Goal: Transaction & Acquisition: Purchase product/service

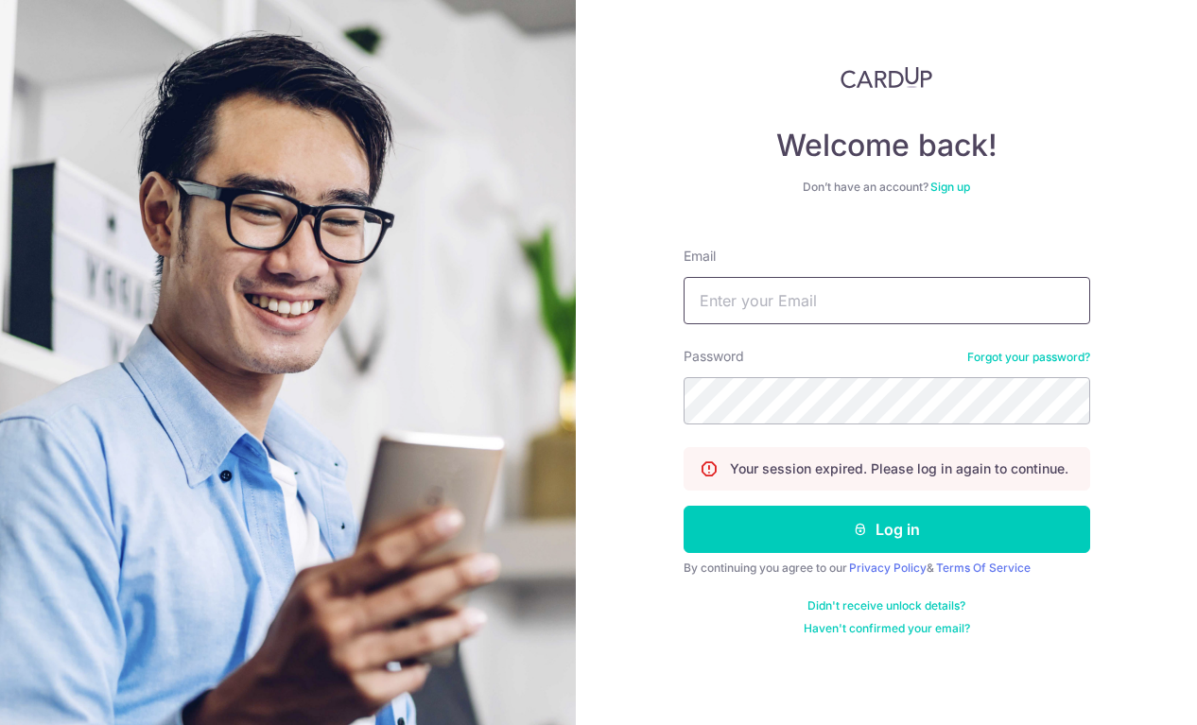
click at [882, 297] on input "Email" at bounding box center [887, 300] width 407 height 47
type input "[EMAIL_ADDRESS][DOMAIN_NAME]"
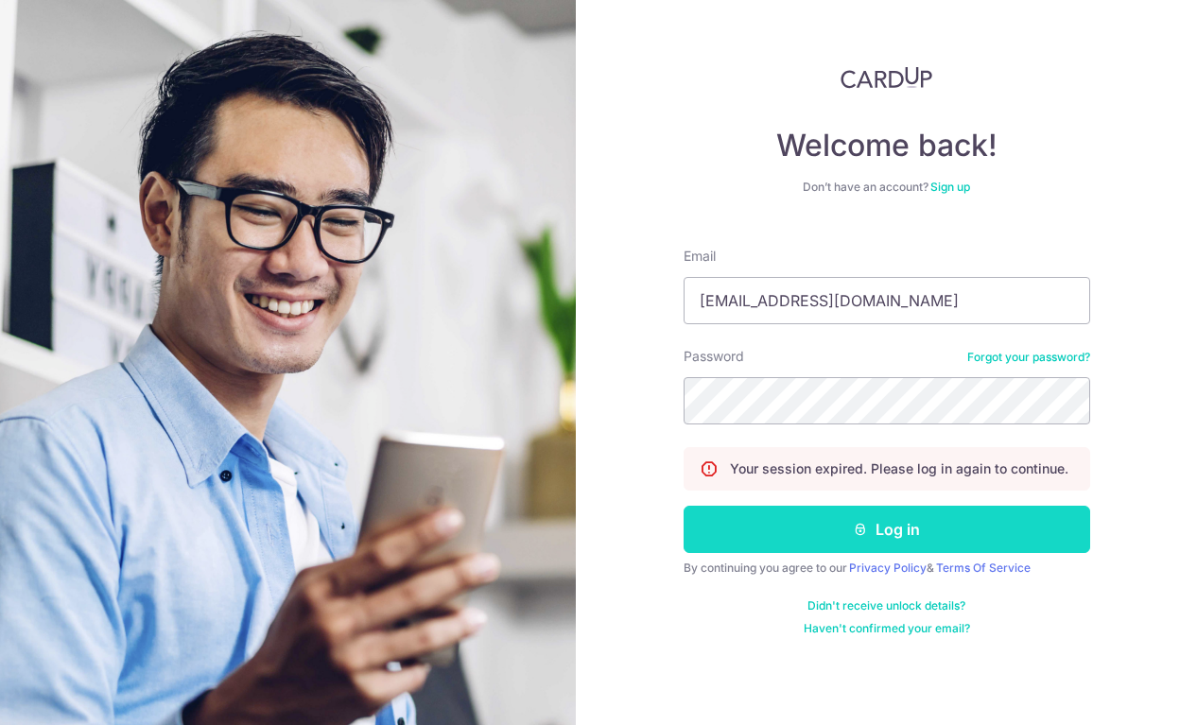
click at [897, 514] on button "Log in" at bounding box center [887, 529] width 407 height 47
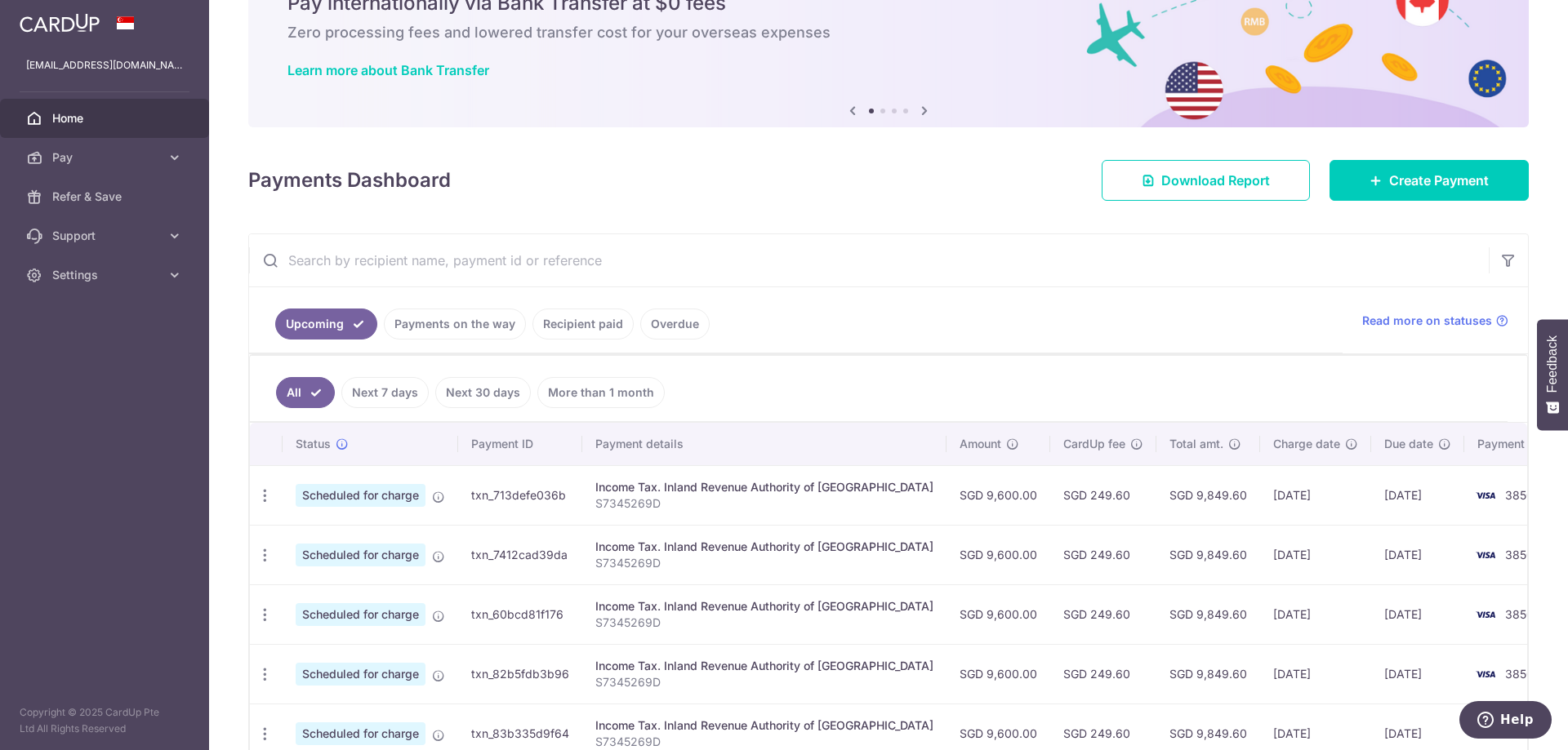
click at [565, 324] on link "Recipient paid" at bounding box center [583, 325] width 101 height 31
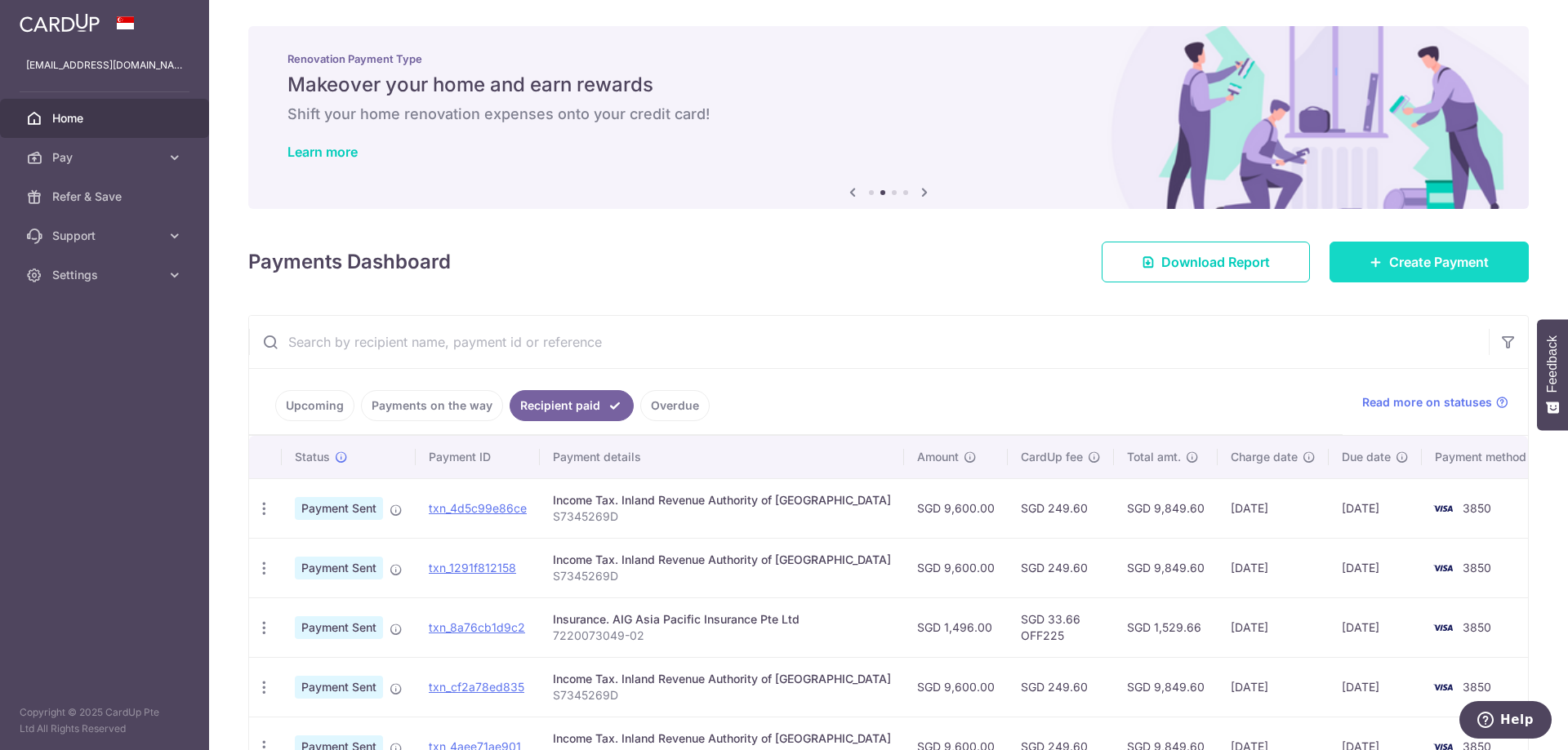
click at [1033, 263] on span "Create Payment" at bounding box center [1438, 262] width 99 height 20
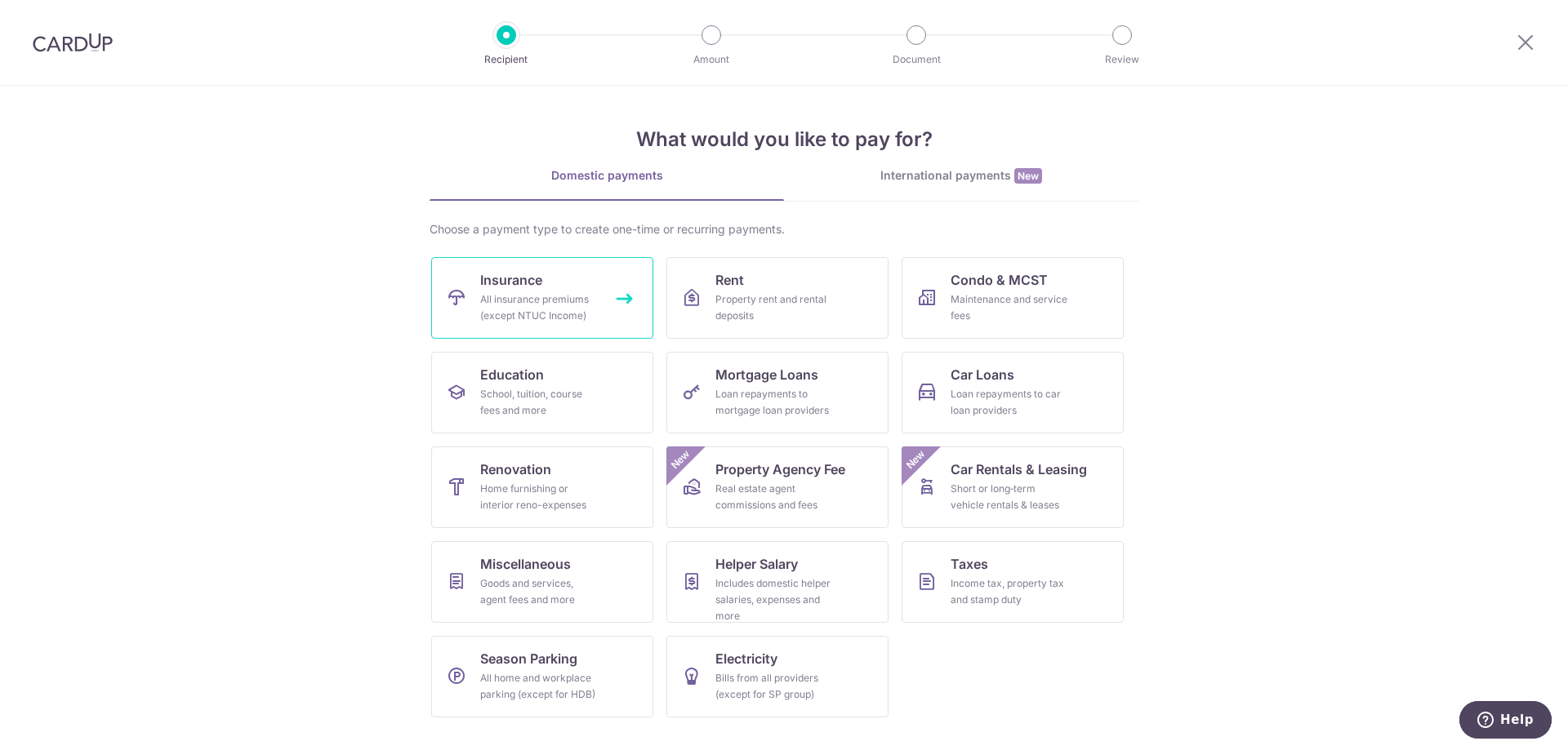
click at [543, 290] on link "Insurance All insurance premiums (except NTUC Income)" at bounding box center [541, 298] width 222 height 82
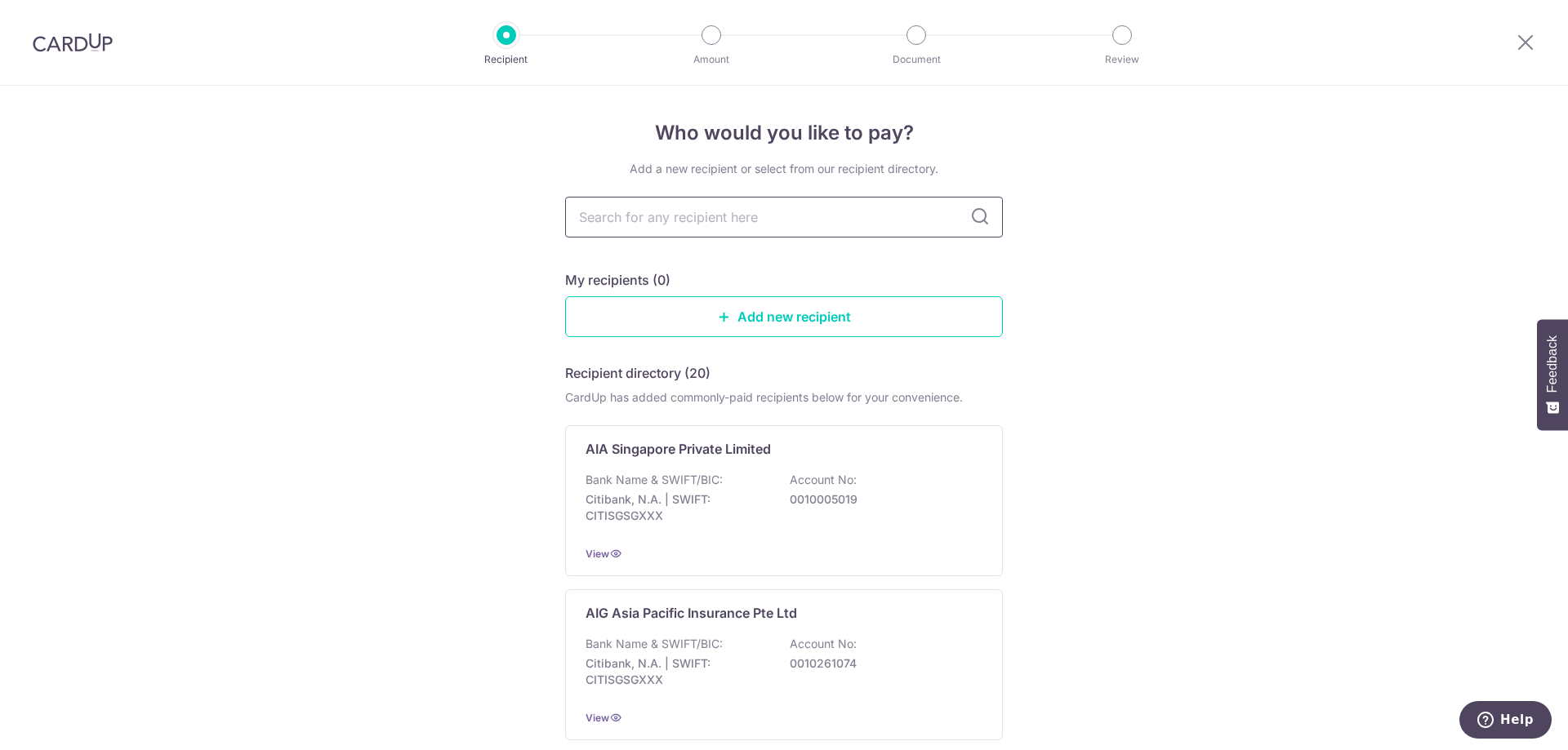
click at [651, 220] on input "text" at bounding box center [783, 217] width 438 height 41
type input "hsbc life"
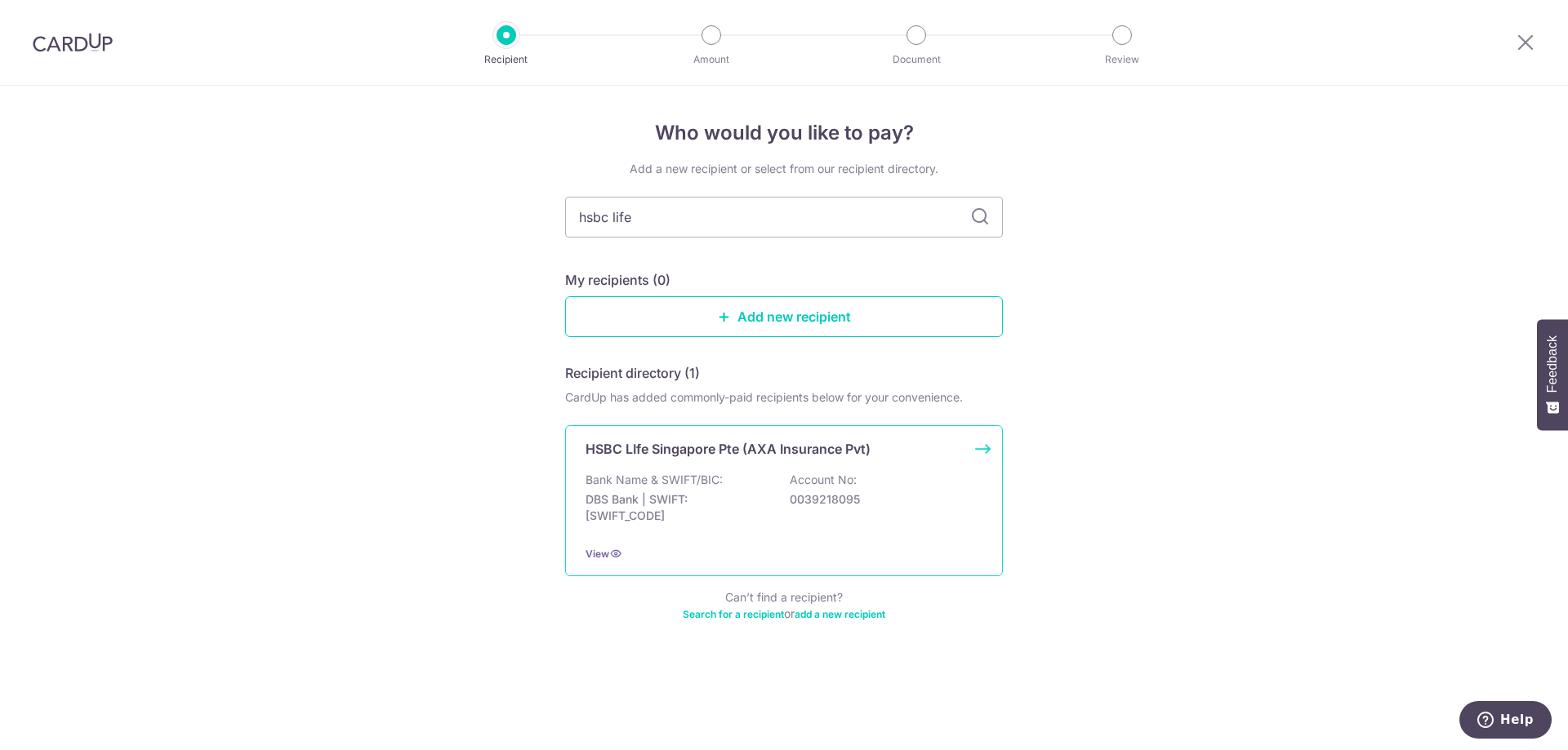
click at [670, 483] on p "Bank Name & SWIFT/BIC:" at bounding box center [654, 480] width 137 height 16
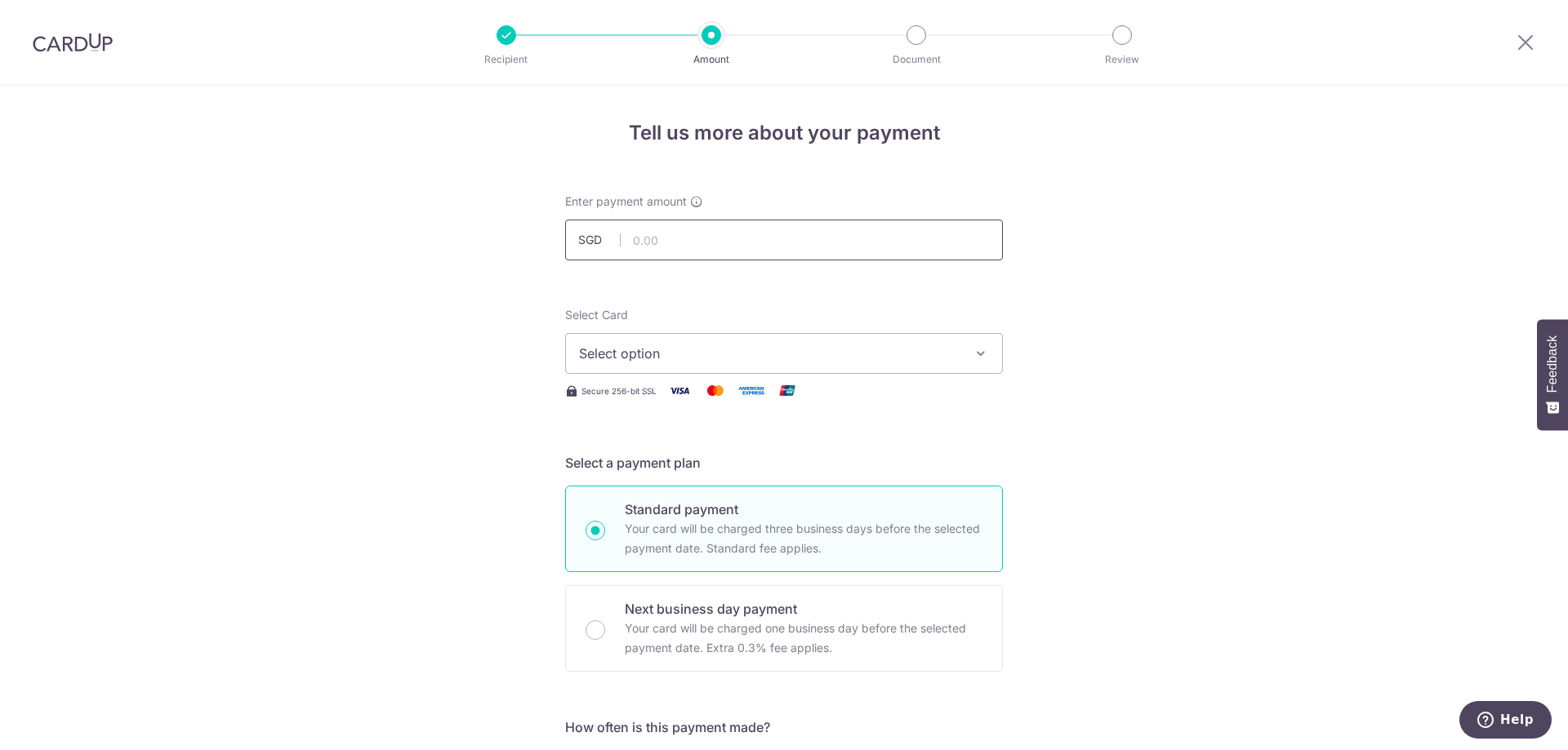
click at [682, 234] on input "text" at bounding box center [783, 239] width 438 height 41
click at [983, 350] on icon "button" at bounding box center [980, 353] width 16 height 16
type input "5,926.50"
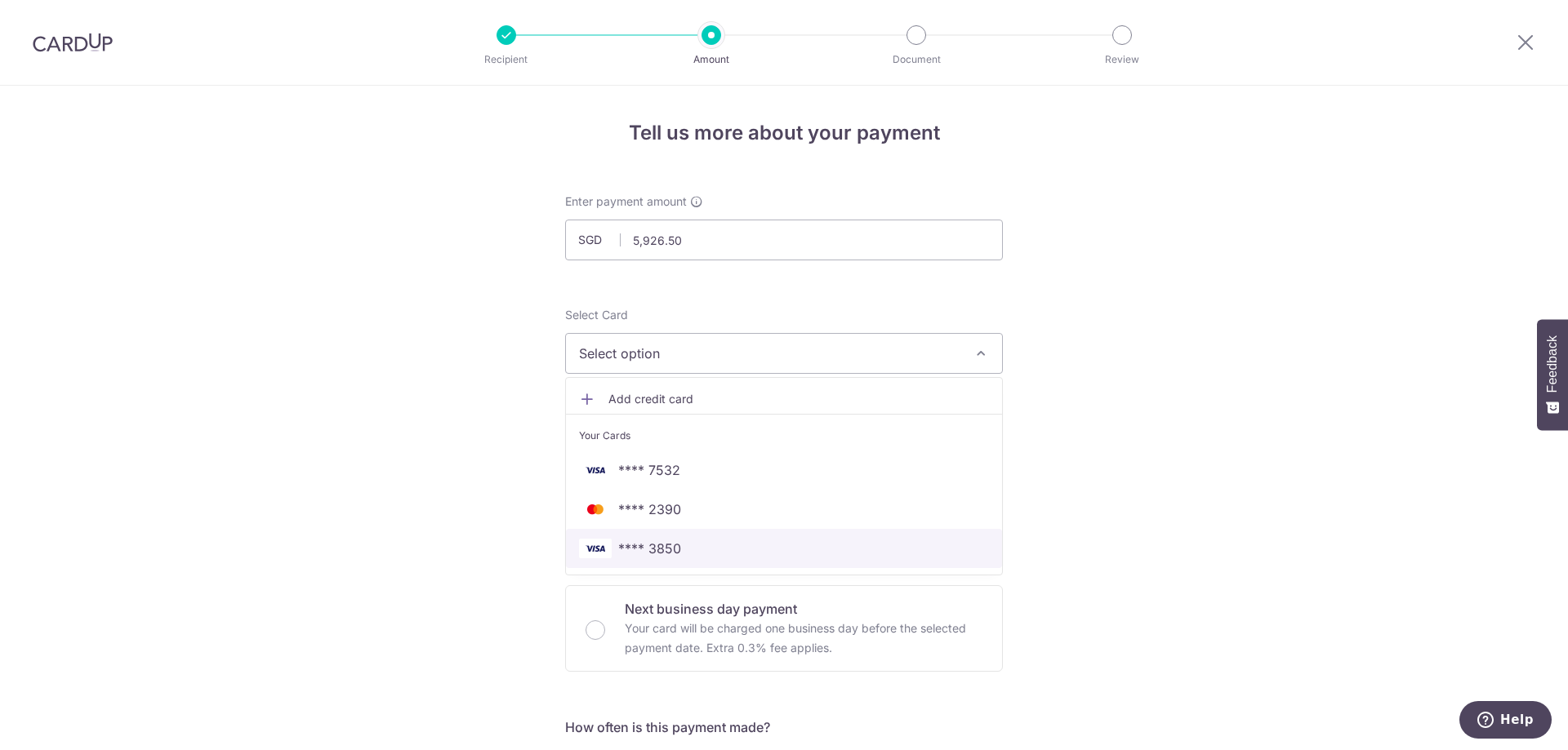
click span "**** 3850" at bounding box center [649, 548] width 63 height 20
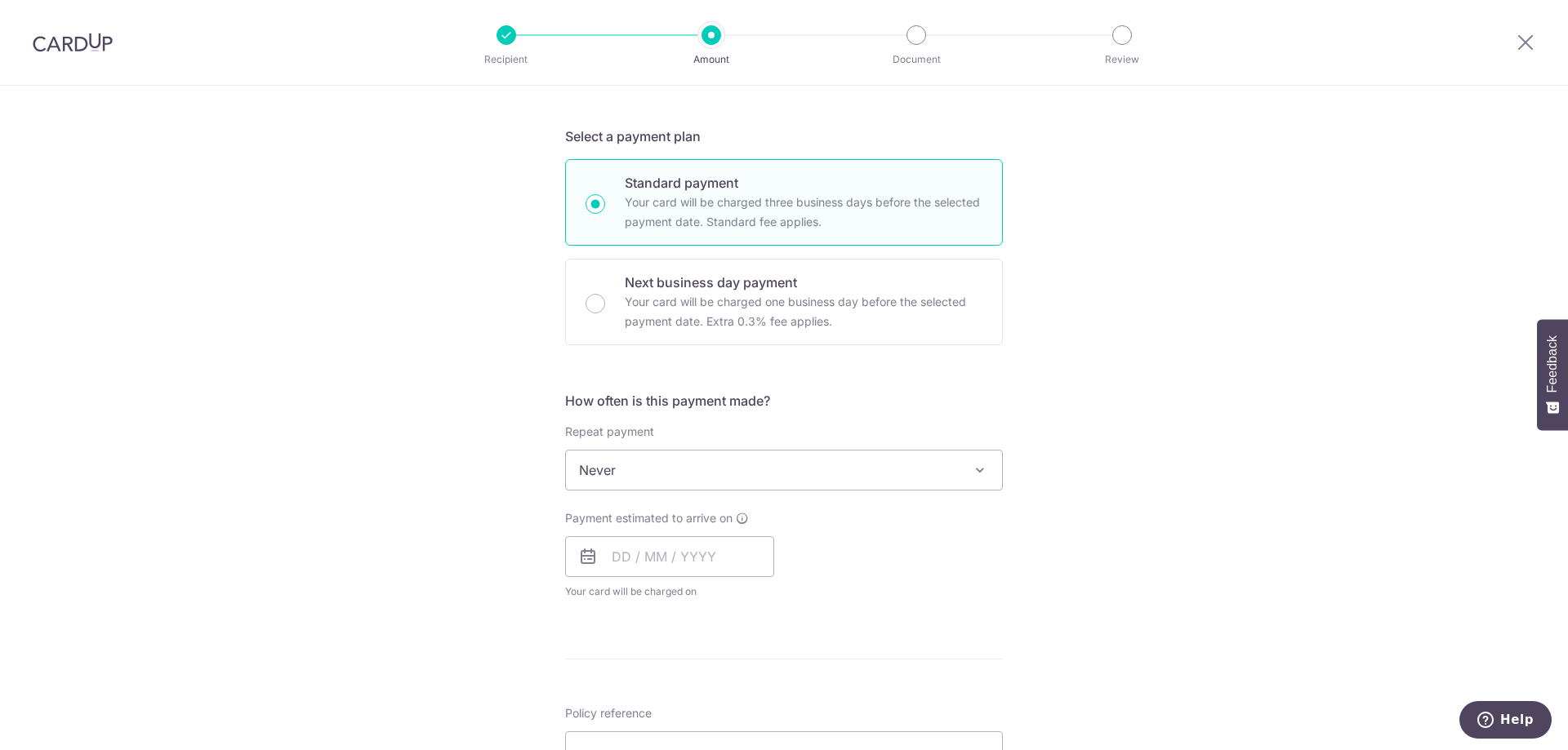
scroll to position [571, 0]
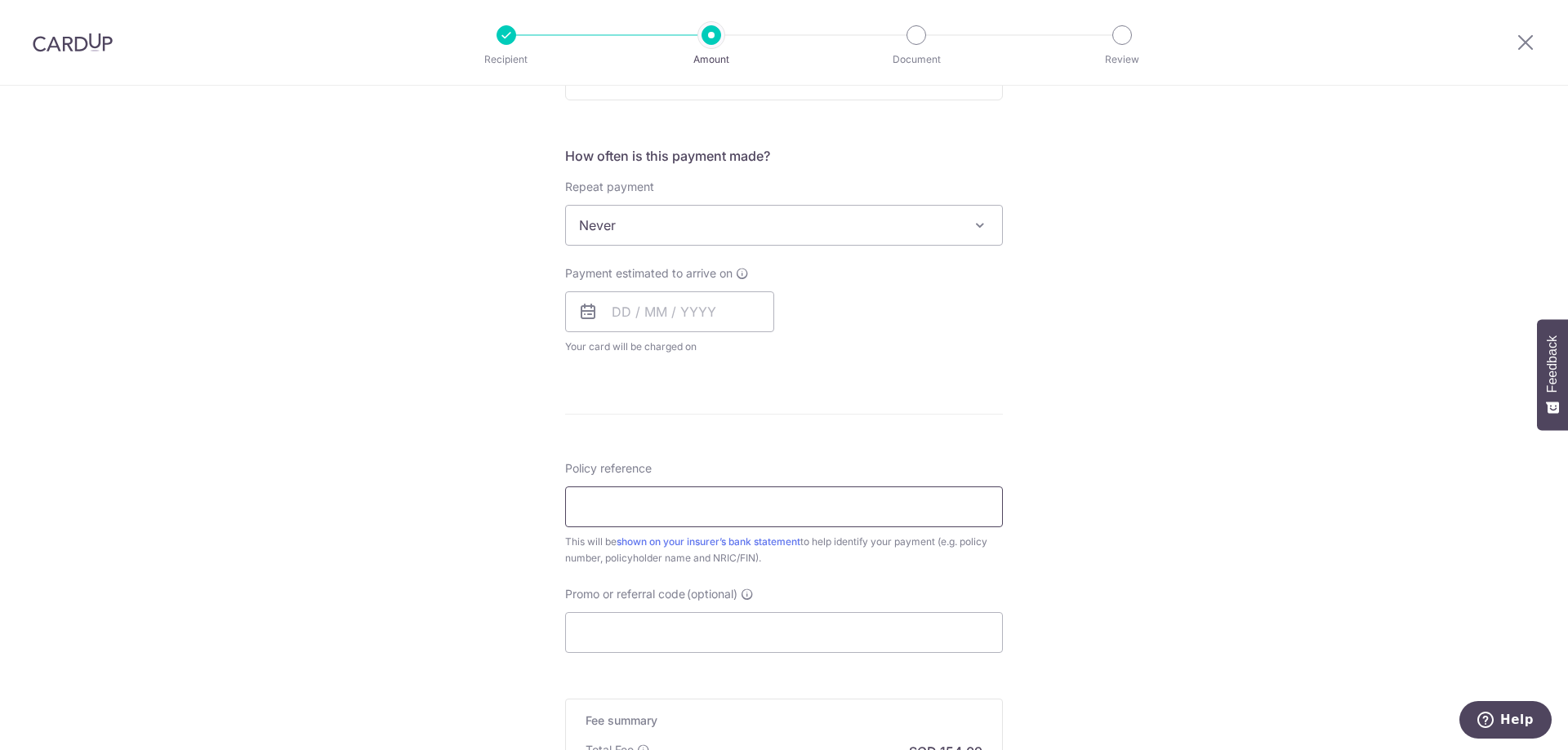
click at [676, 503] on input "Policy reference" at bounding box center [783, 507] width 438 height 41
type input "1022876203"
click at [699, 640] on input "Promo or referral code (optional)" at bounding box center [783, 632] width 438 height 41
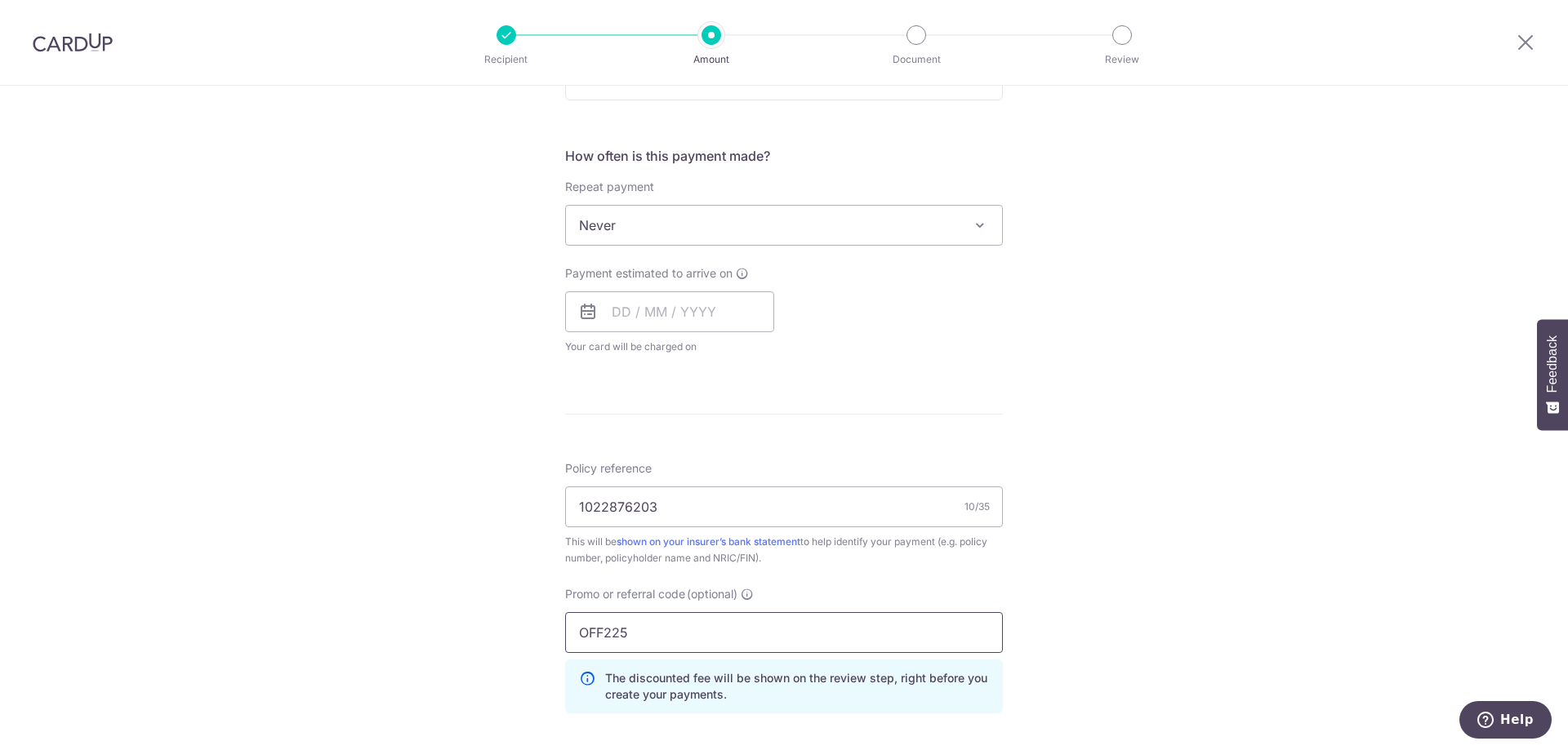
type input "OFF225"
click at [0, 0] on div "Tell us more about your payment Enter payment amount SGD 5,926.50 5926.50 Selec…" at bounding box center [784, 289] width 1568 height 1550
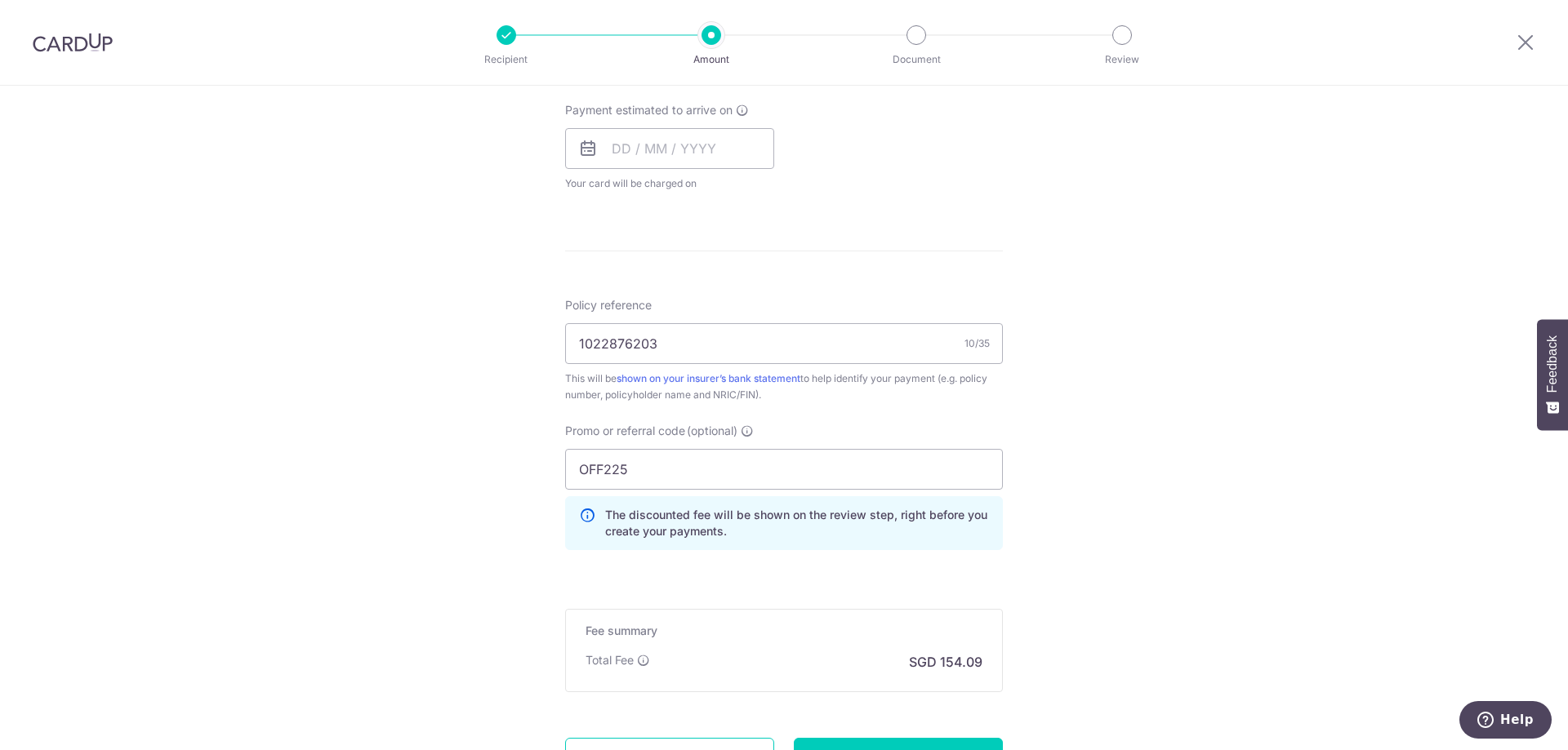
scroll to position [816, 0]
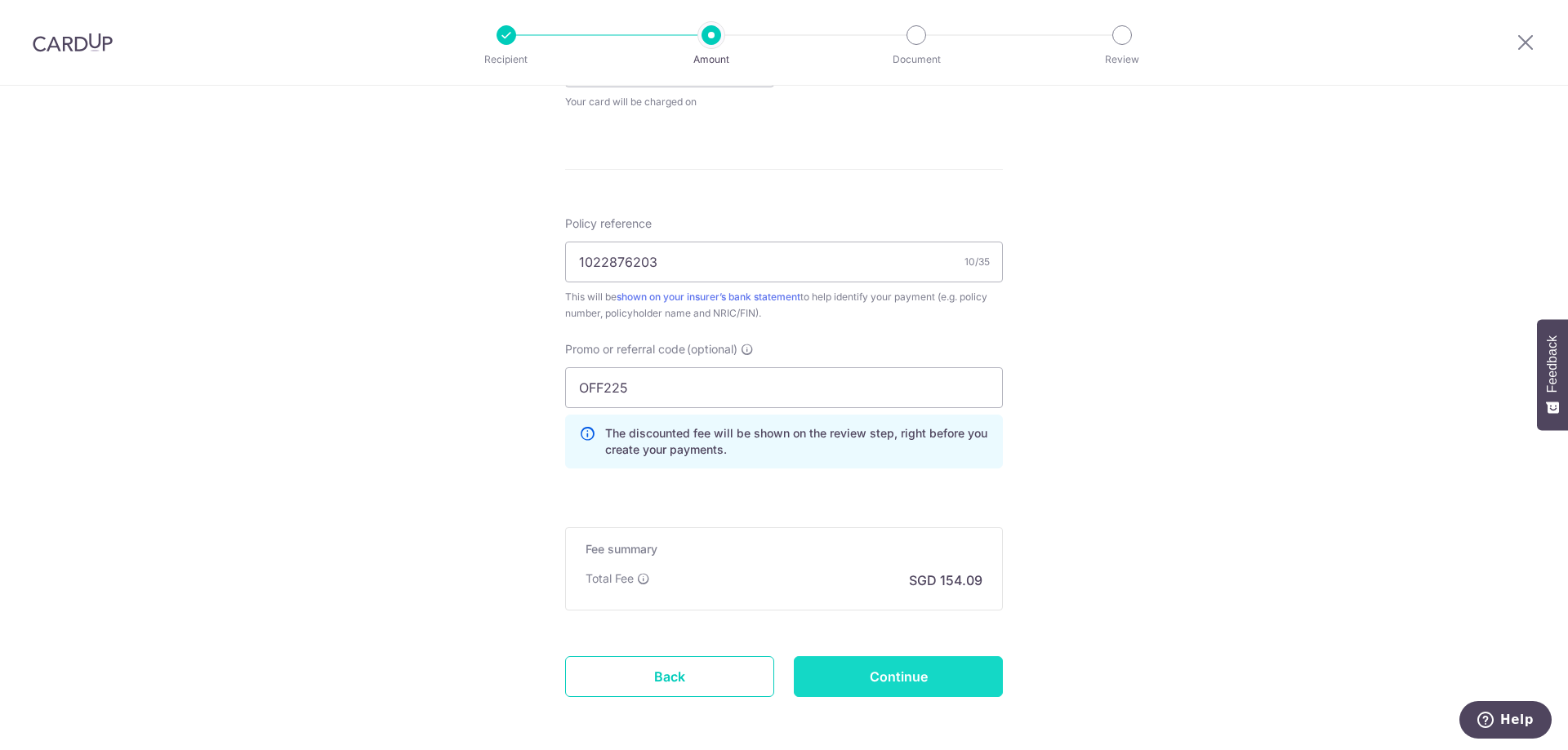
click at [888, 673] on input "Continue" at bounding box center [898, 676] width 209 height 41
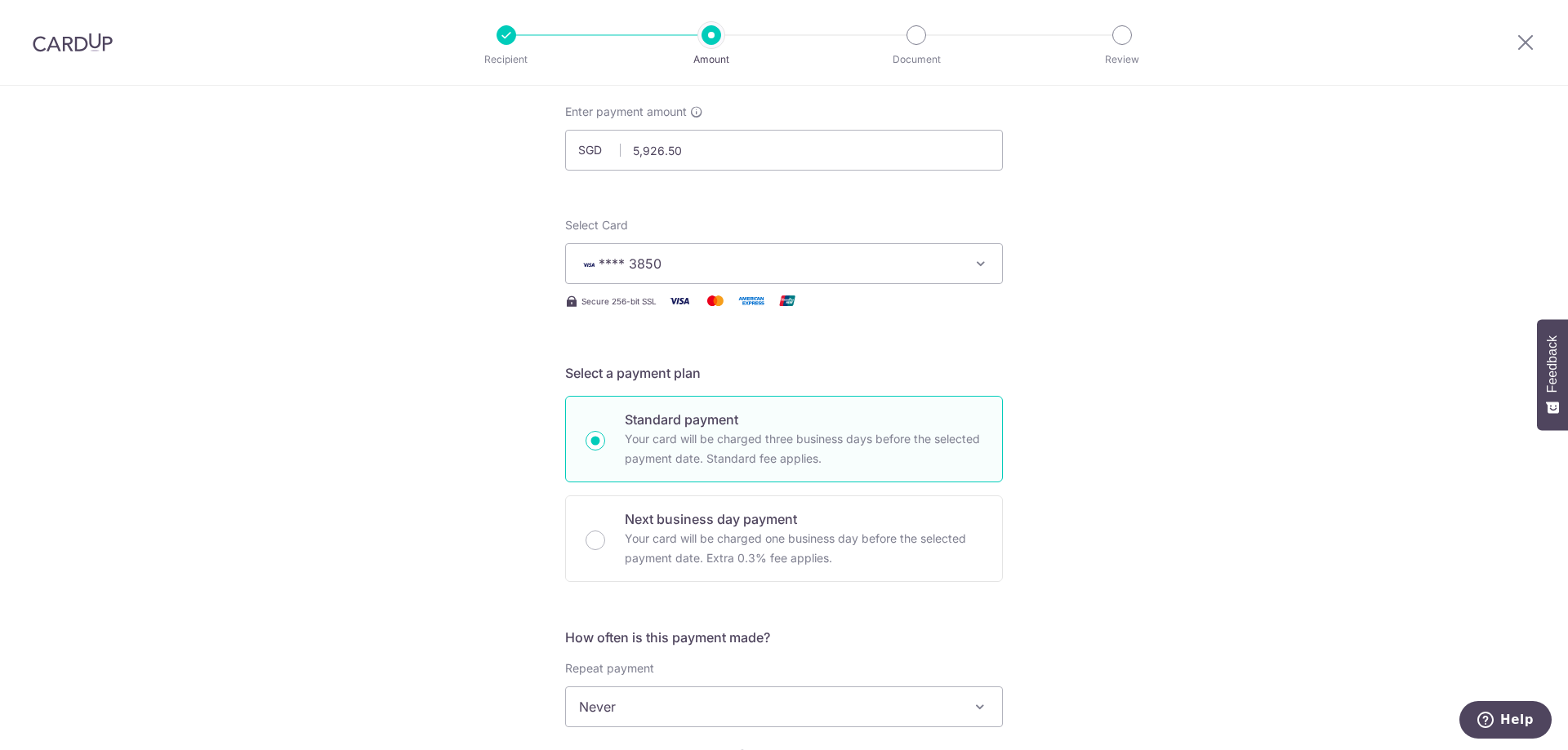
scroll to position [326, 0]
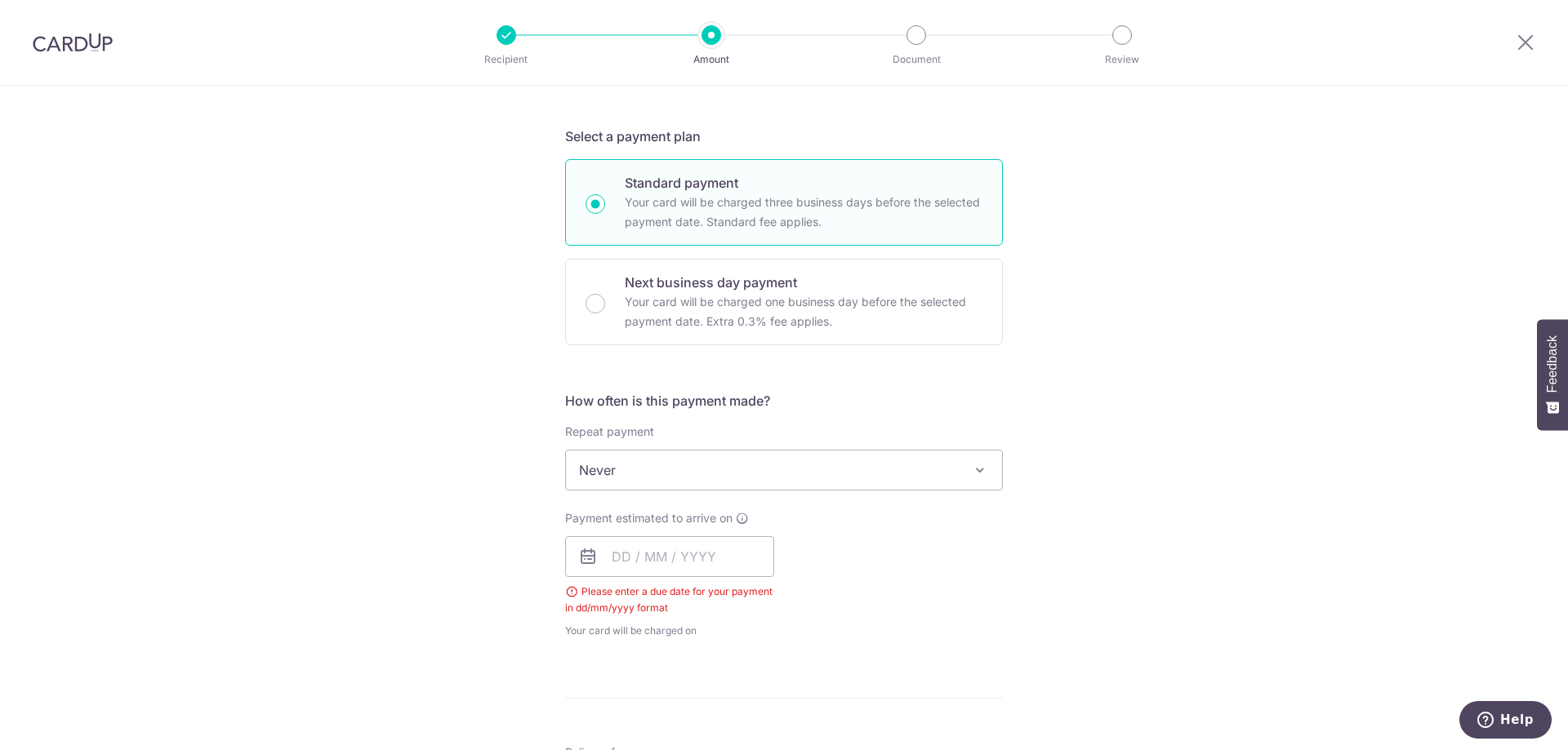
click at [579, 558] on icon at bounding box center [588, 557] width 20 height 20
click at [639, 558] on input "text" at bounding box center [669, 556] width 209 height 41
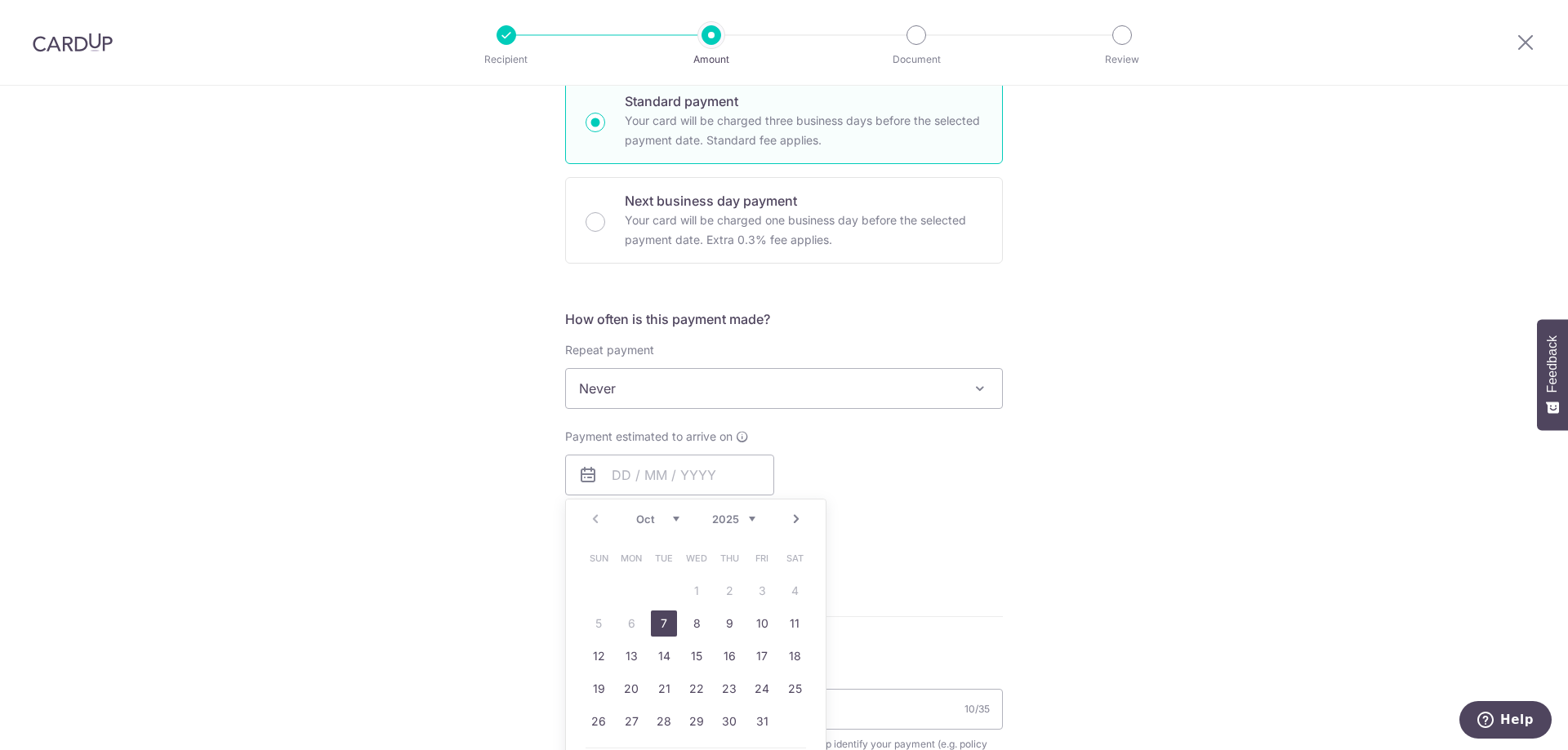
click at [658, 624] on link "7" at bounding box center [664, 623] width 26 height 26
type input "07/10/2025"
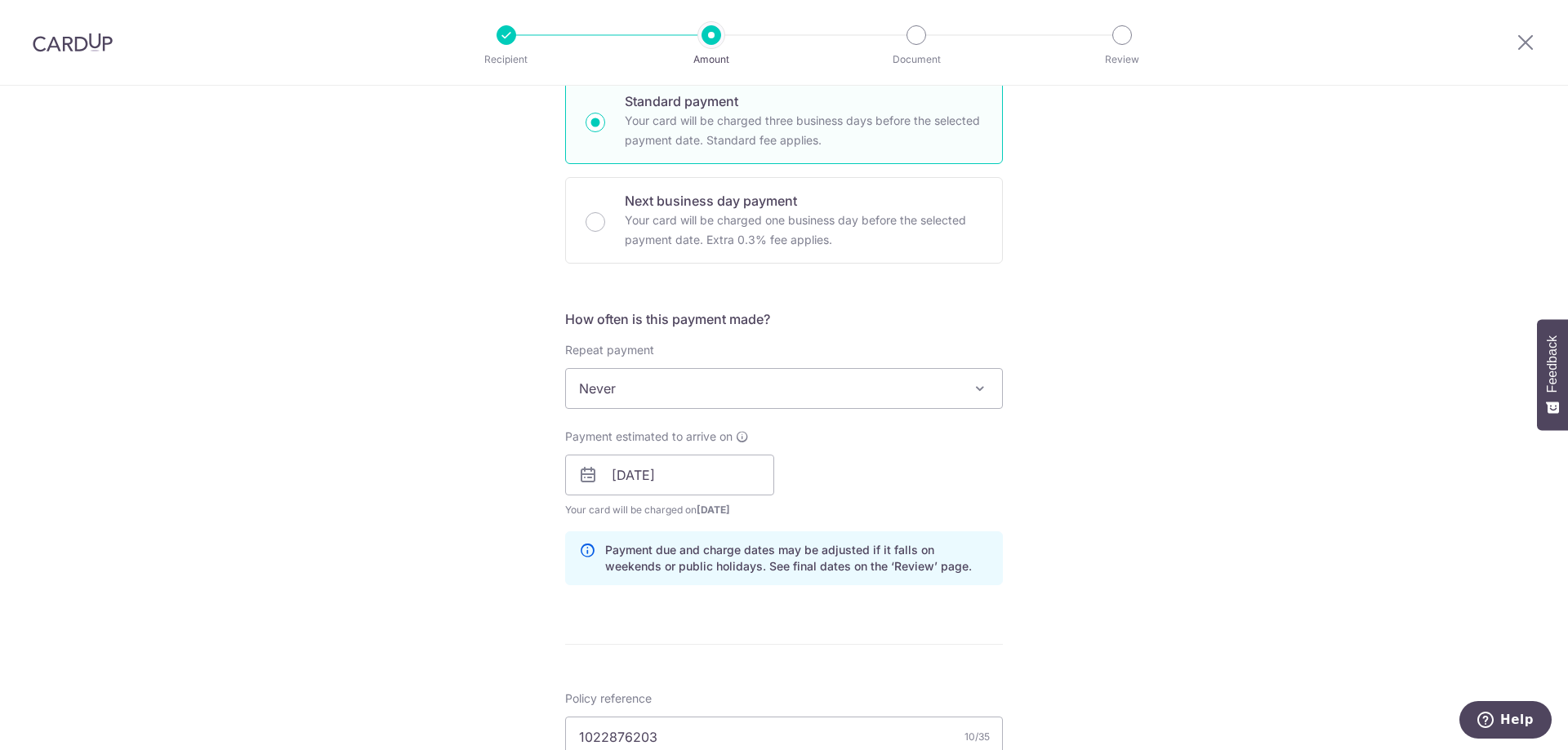
click at [950, 633] on form "Enter payment amount SGD 5,926.50 5926.50 Select Card **** 3850 Add credit card…" at bounding box center [783, 501] width 438 height 1433
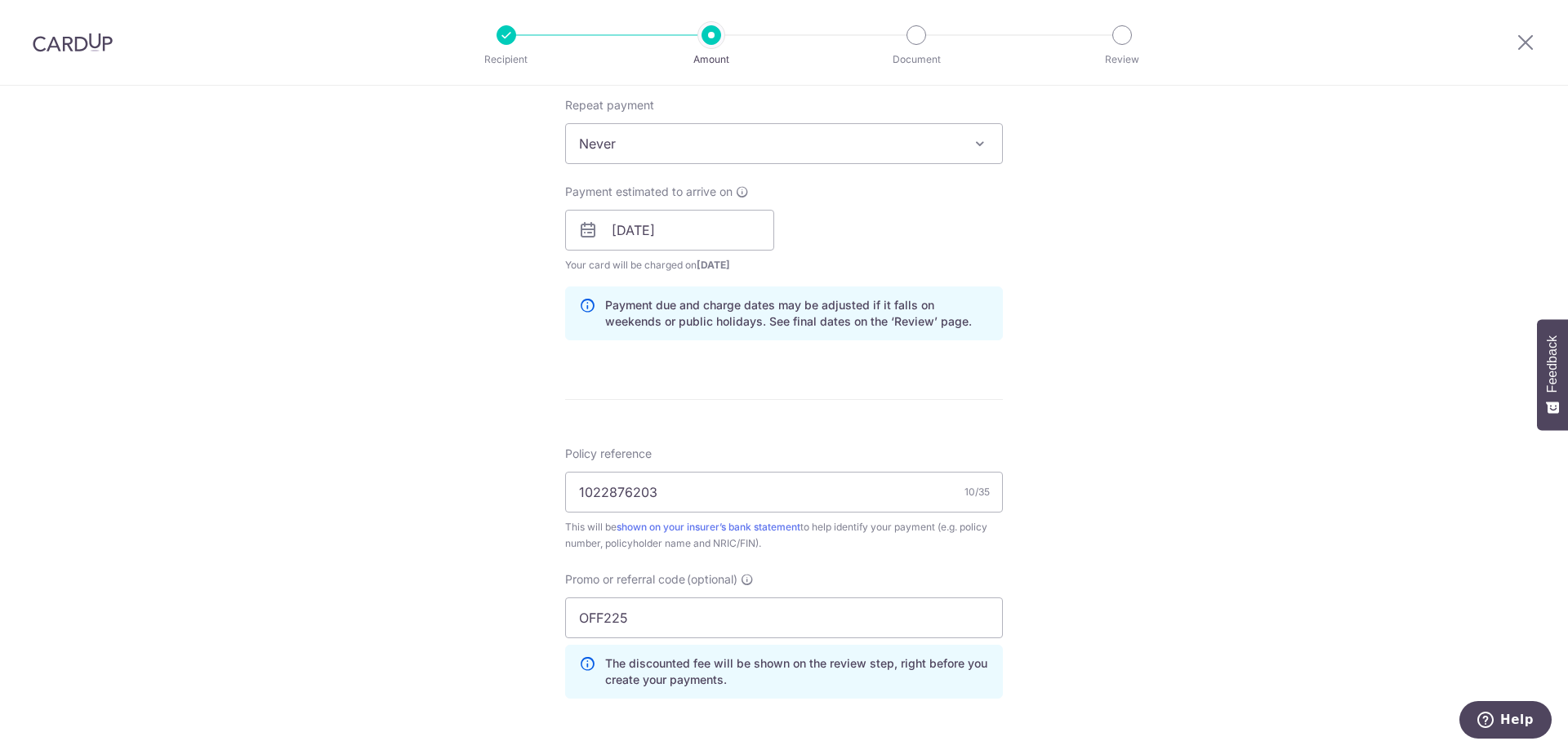
scroll to position [953, 0]
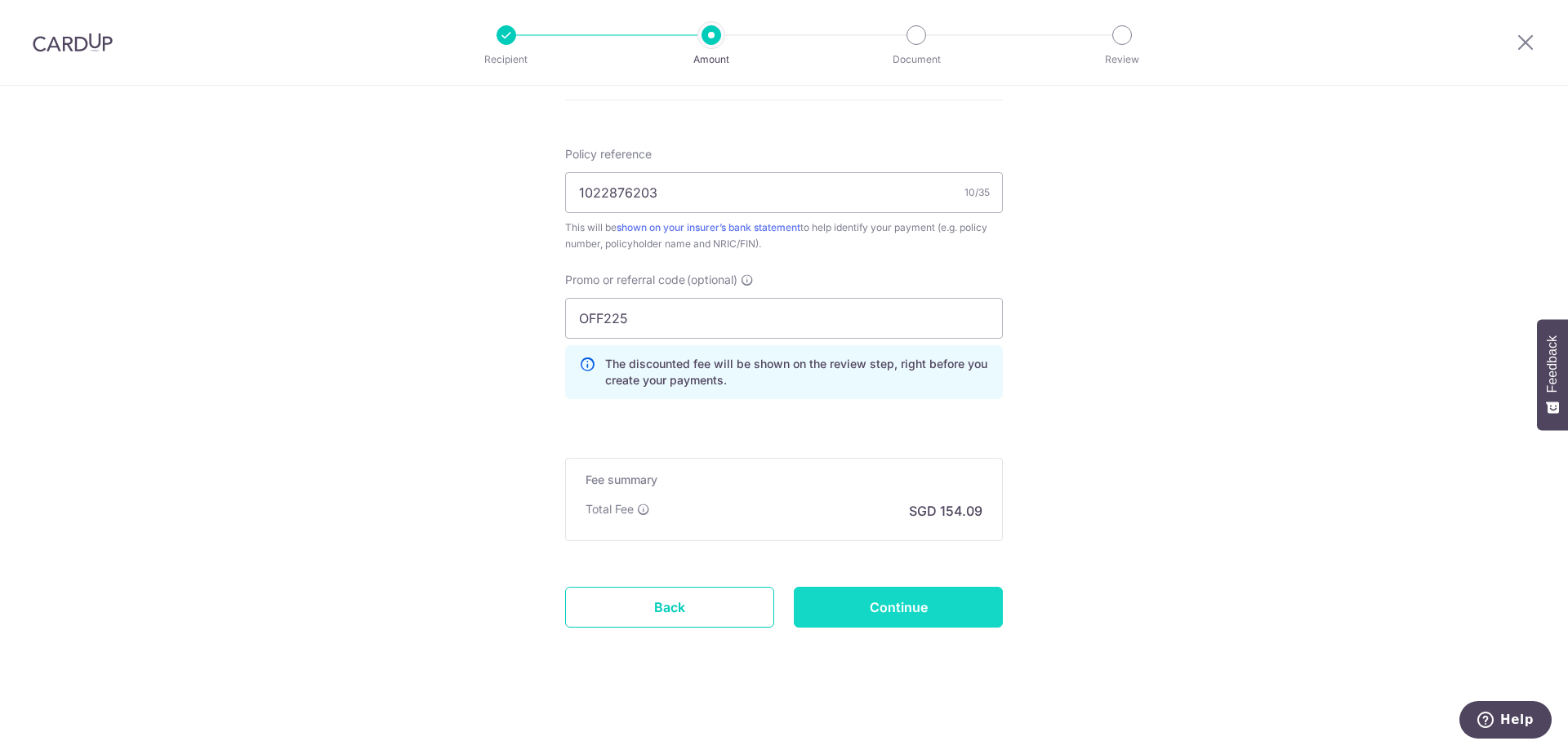
click at [874, 608] on input "Continue" at bounding box center [898, 607] width 209 height 41
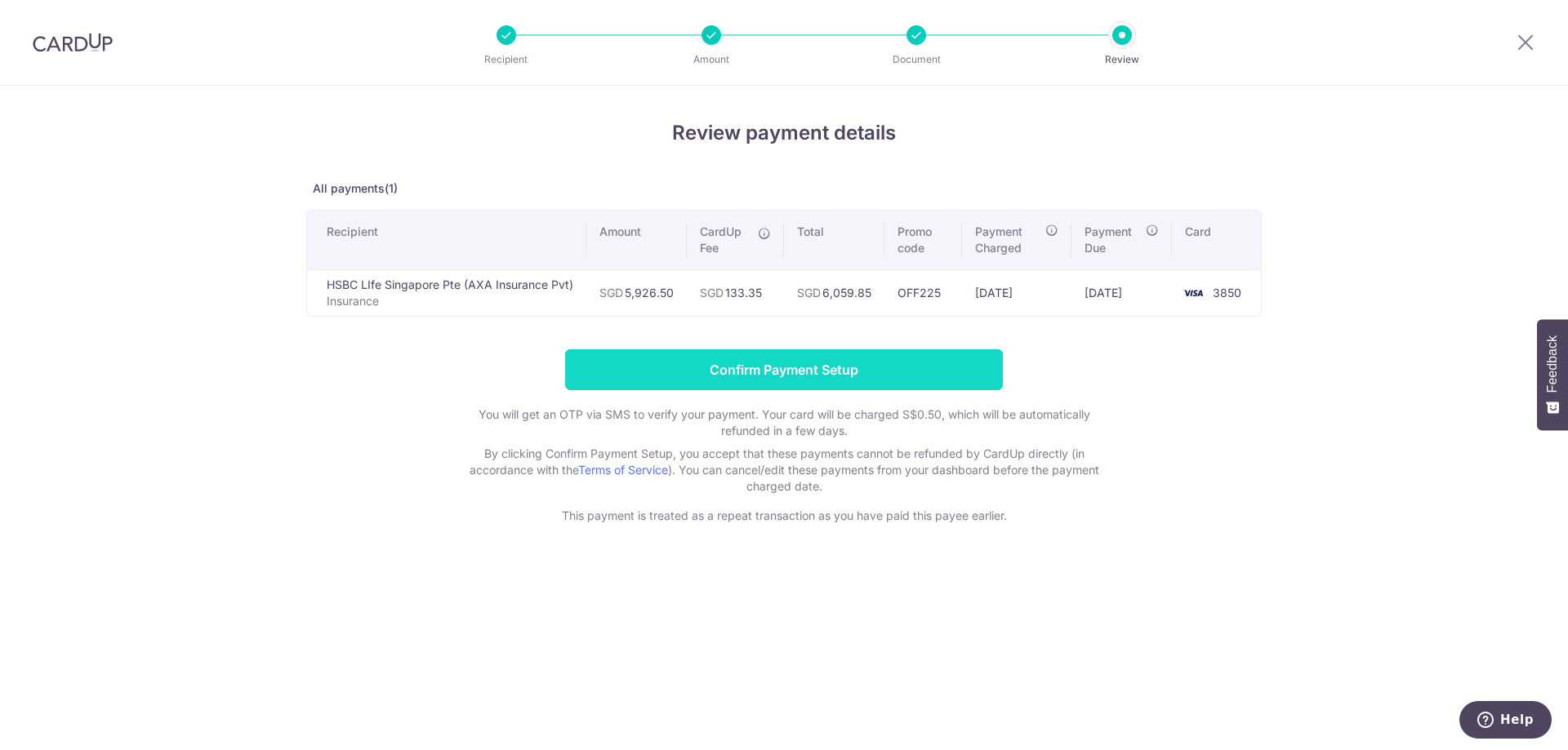
click at [762, 372] on input "Confirm Payment Setup" at bounding box center [783, 369] width 438 height 41
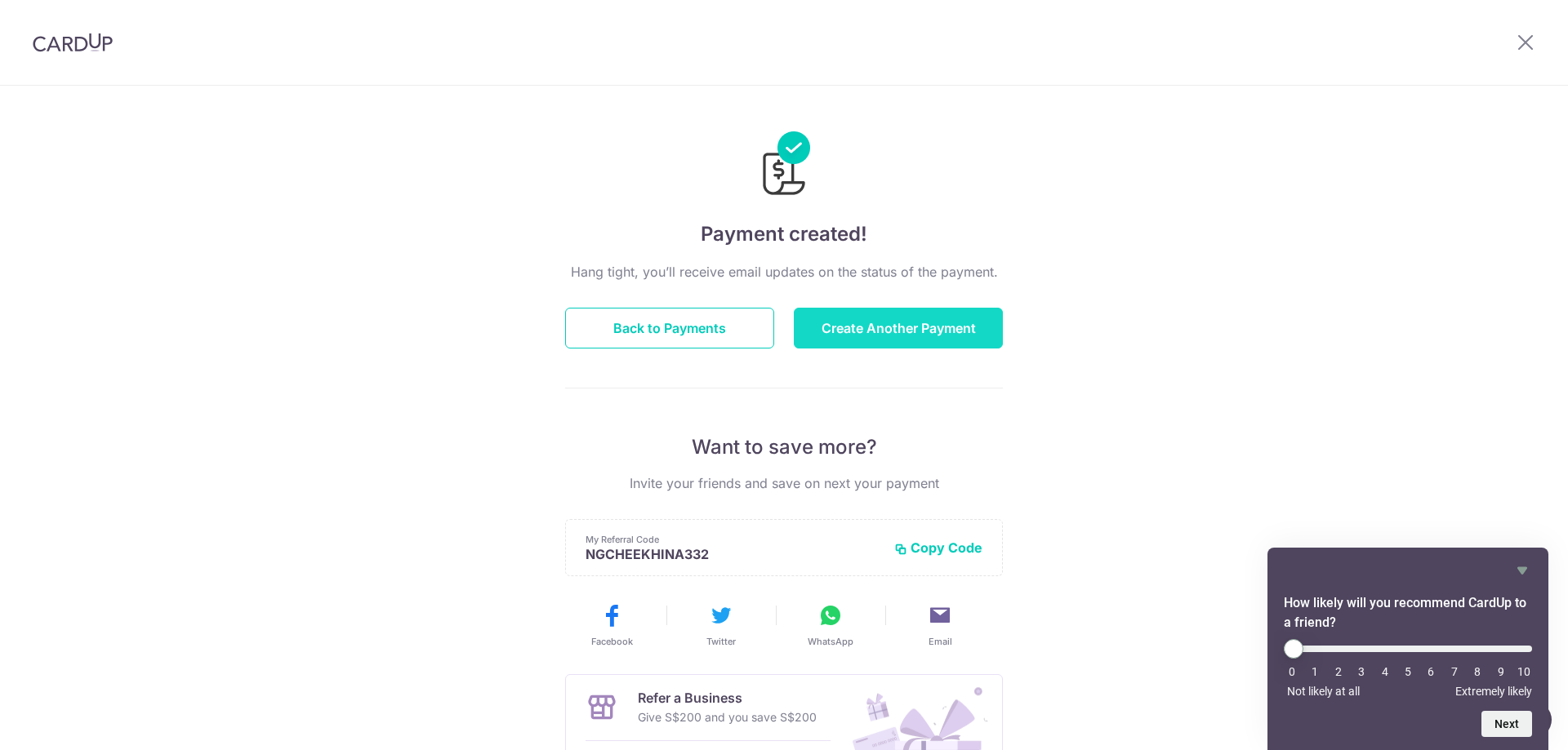
click at [867, 329] on button "Create Another Payment" at bounding box center [898, 328] width 209 height 41
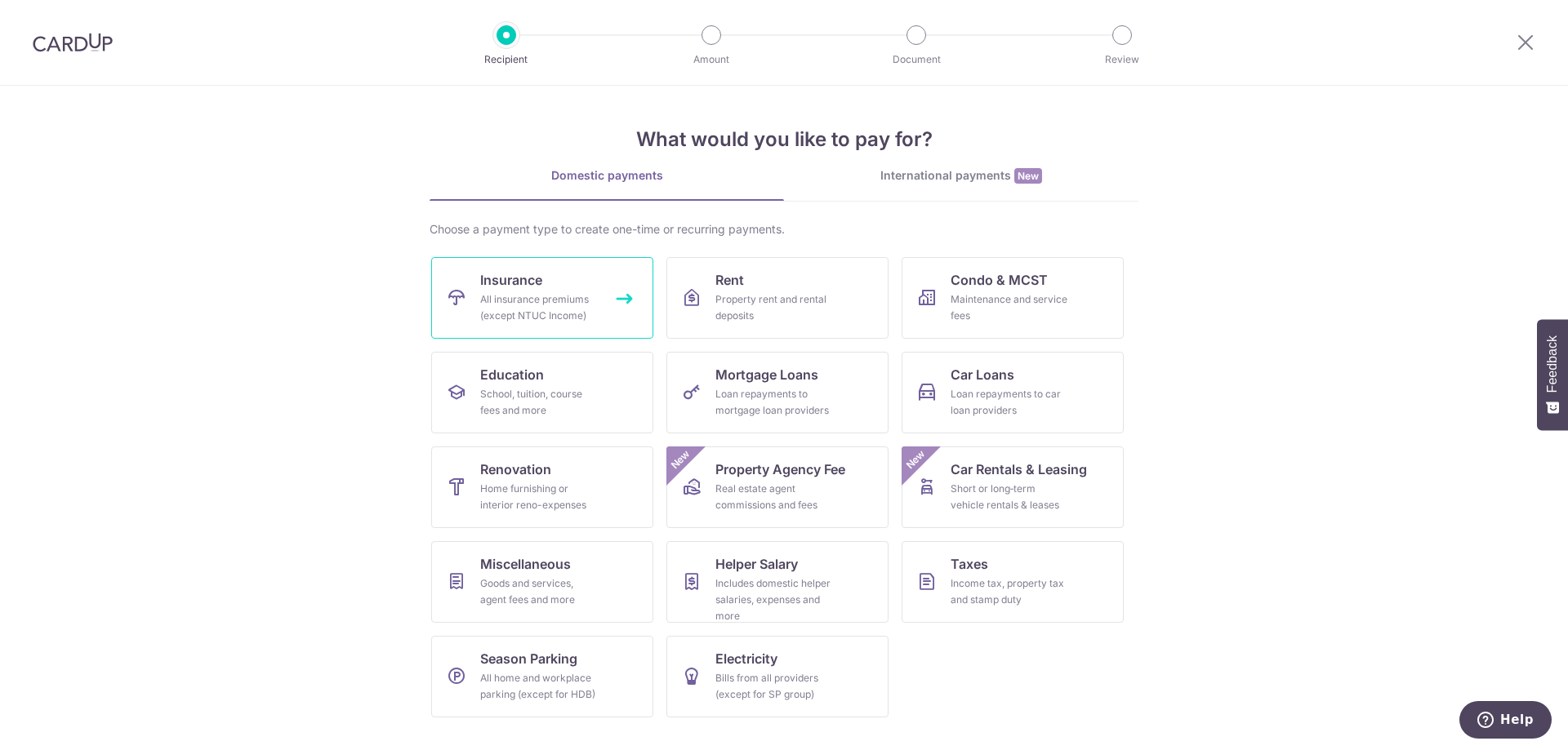
click at [541, 299] on div "All insurance premiums (except NTUC Income)" at bounding box center [539, 308] width 117 height 33
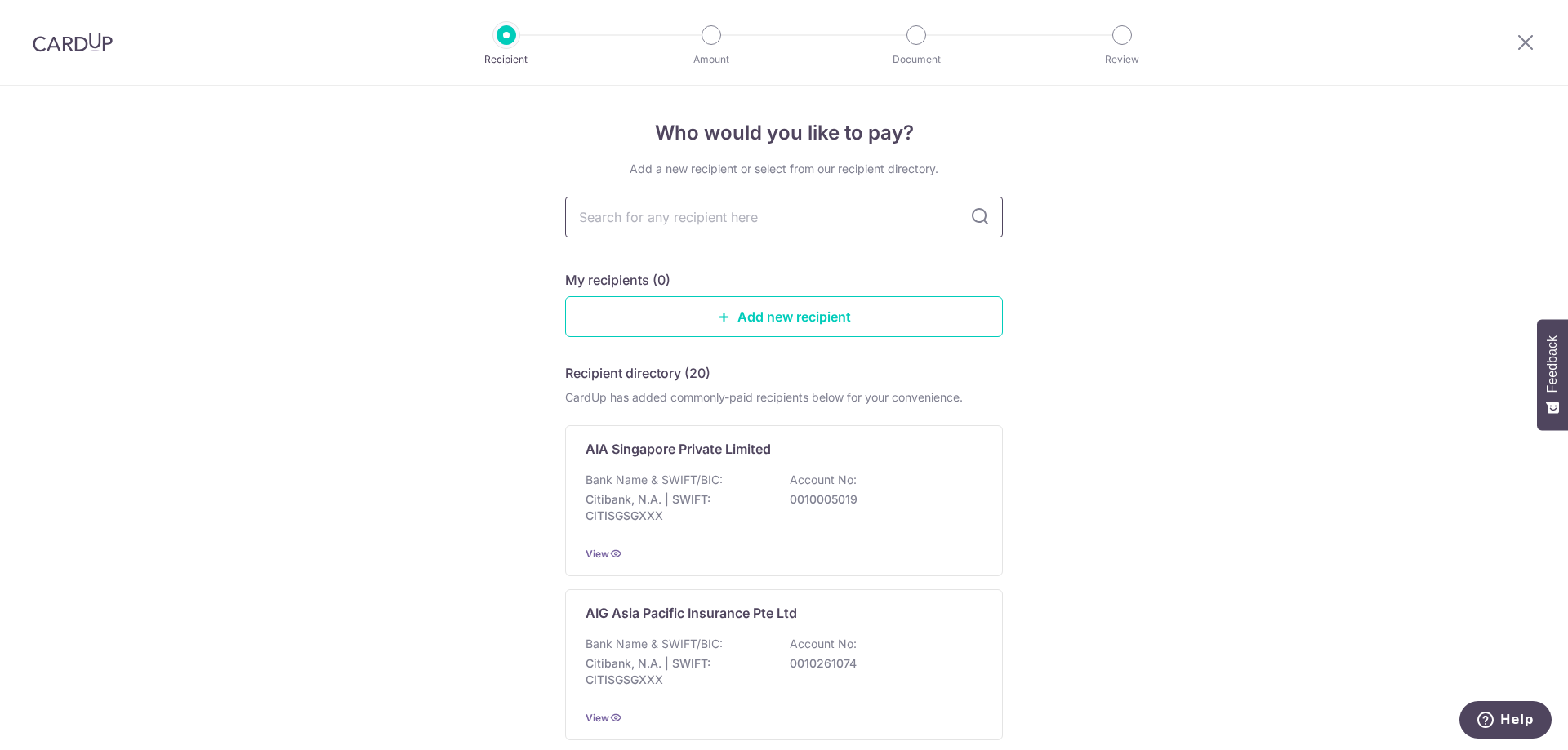
click at [672, 222] on input "text" at bounding box center [783, 217] width 438 height 41
type input "hsbc life"
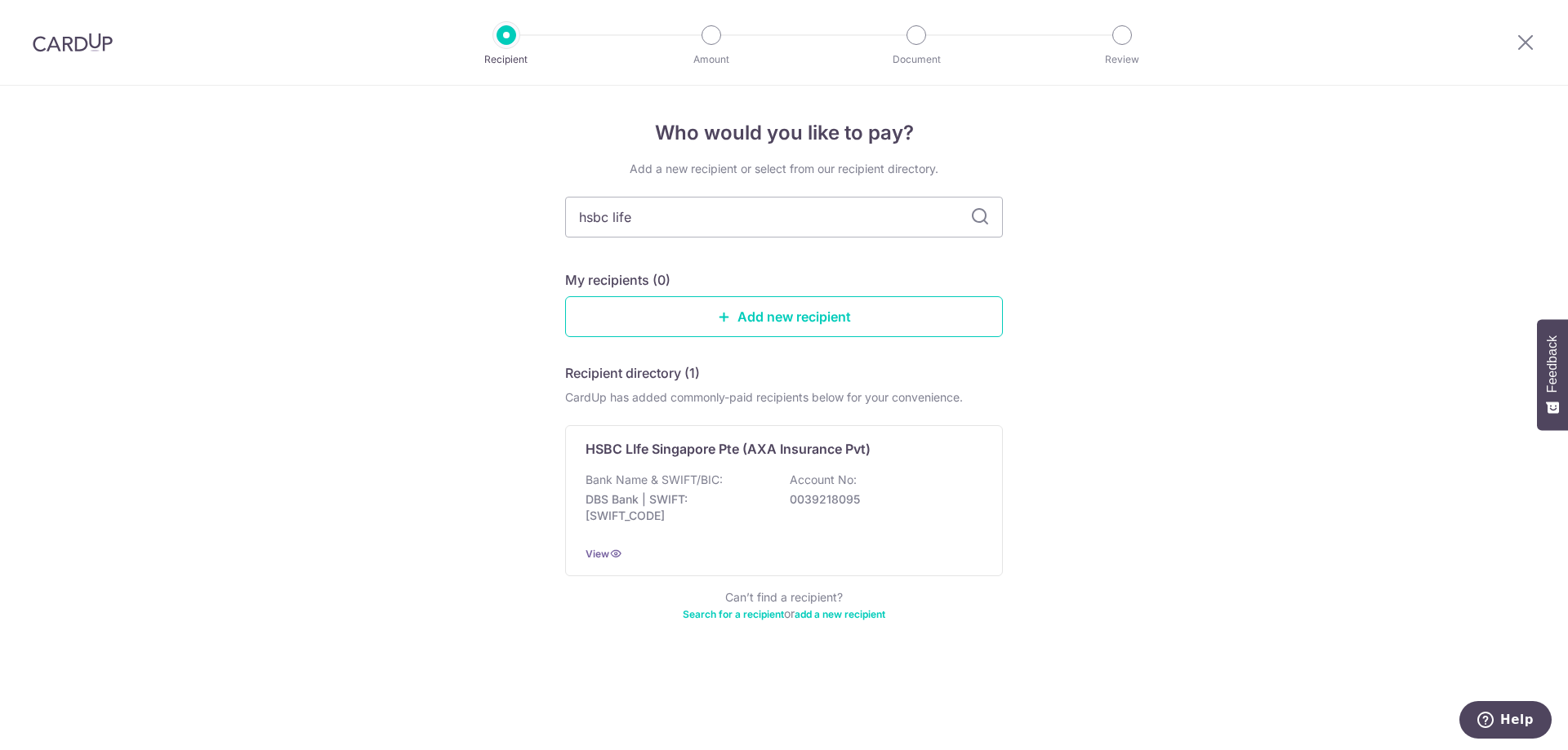
click at [975, 224] on icon at bounding box center [980, 217] width 20 height 20
click at [975, 213] on icon at bounding box center [980, 217] width 20 height 20
click at [638, 490] on div "Bank Name & SWIFT/BIC: DBS Bank | SWIFT: DBSSSGSGXXX Account No: 0039218095" at bounding box center [784, 502] width 397 height 60
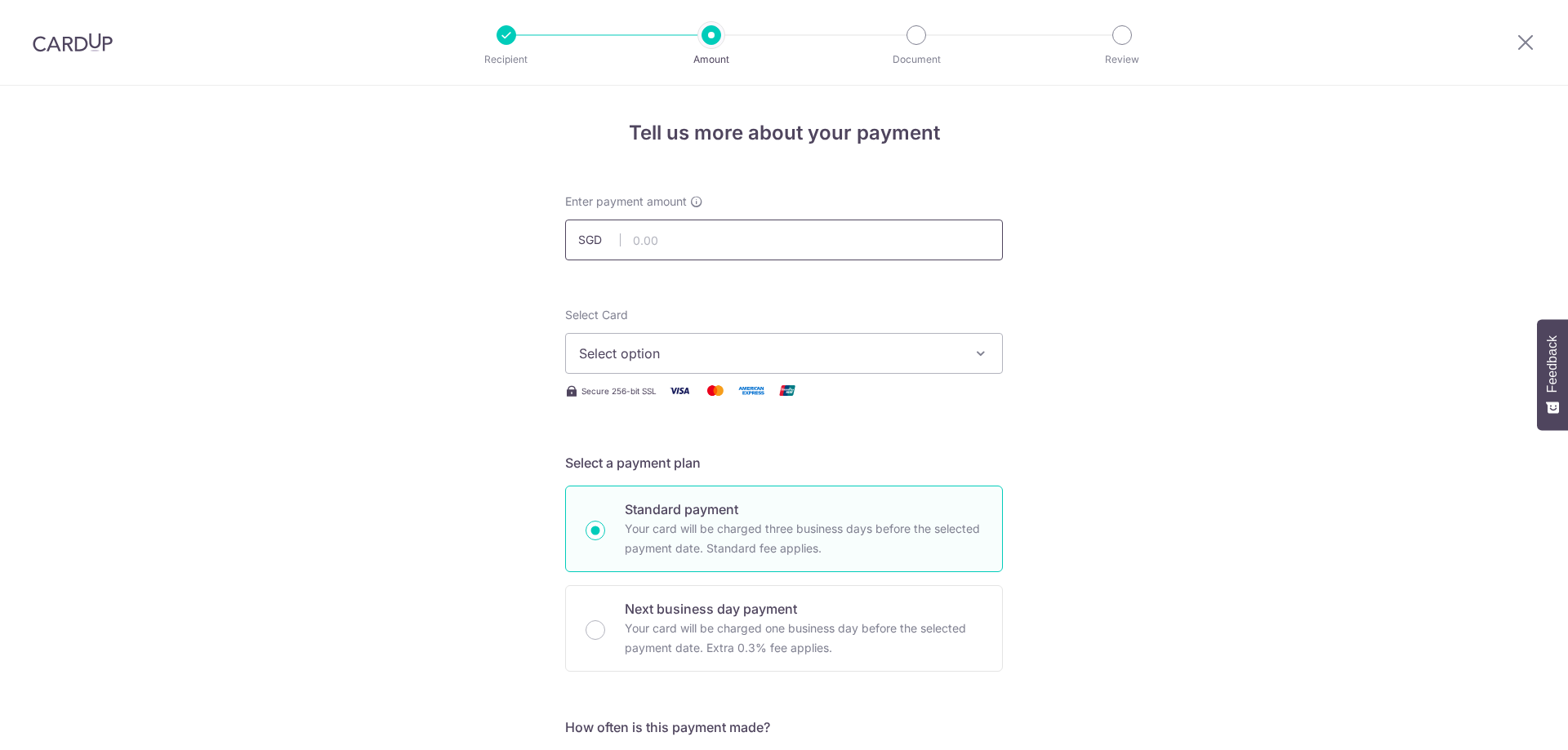
click at [690, 240] on input "text" at bounding box center [783, 239] width 438 height 41
click at [977, 354] on icon "button" at bounding box center [980, 353] width 16 height 16
type input "2,208.90"
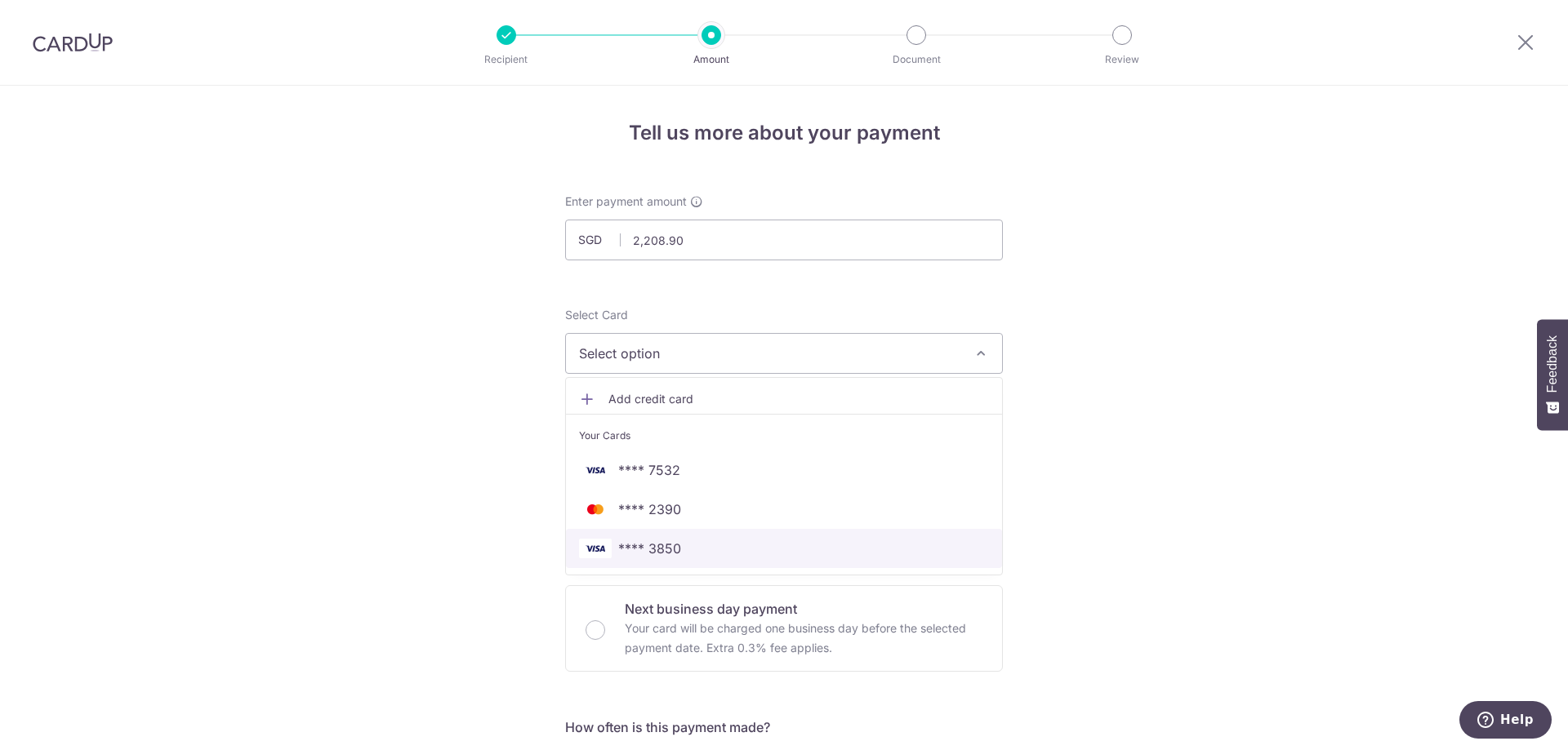
click at [655, 550] on span "**** 3850" at bounding box center [649, 548] width 63 height 20
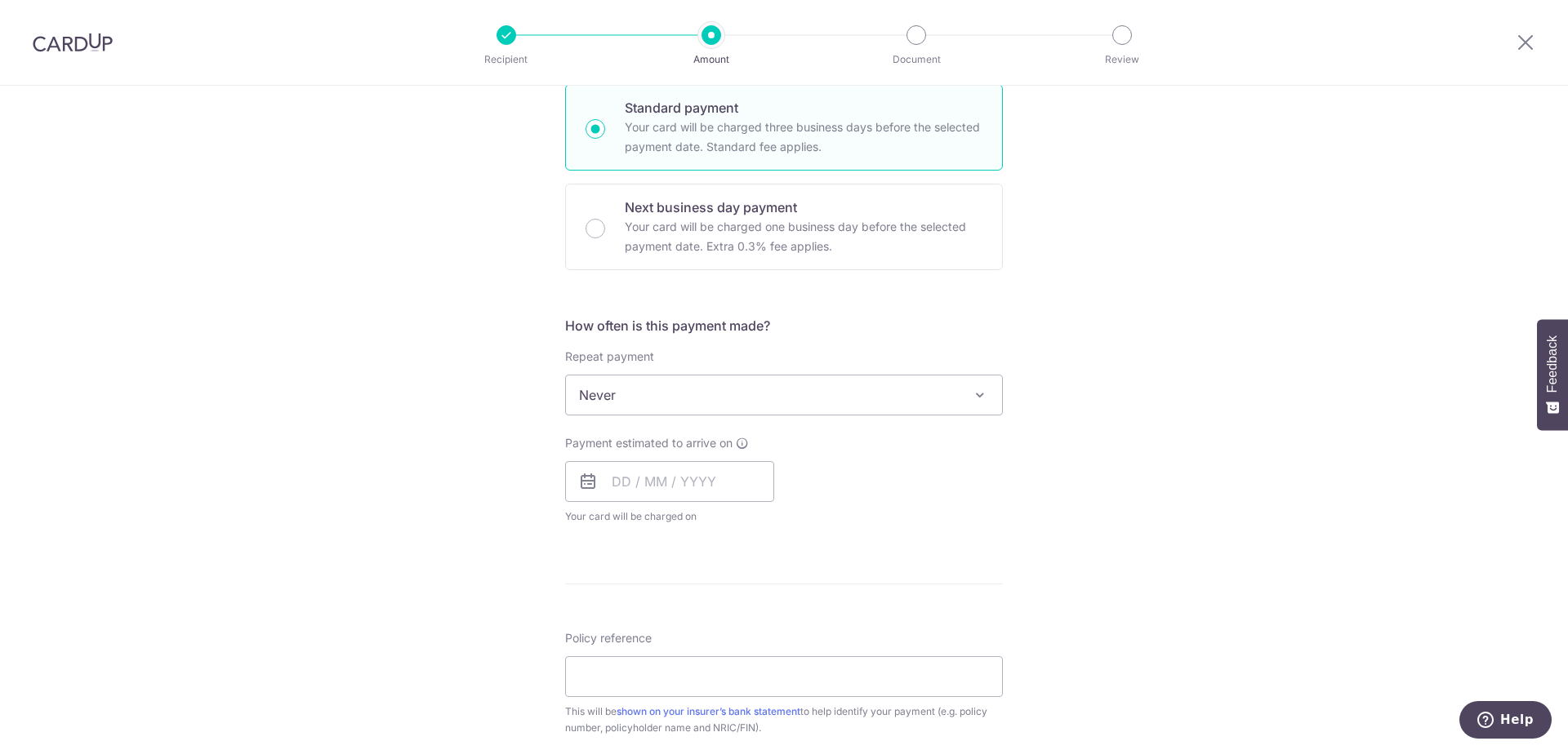
scroll to position [489, 0]
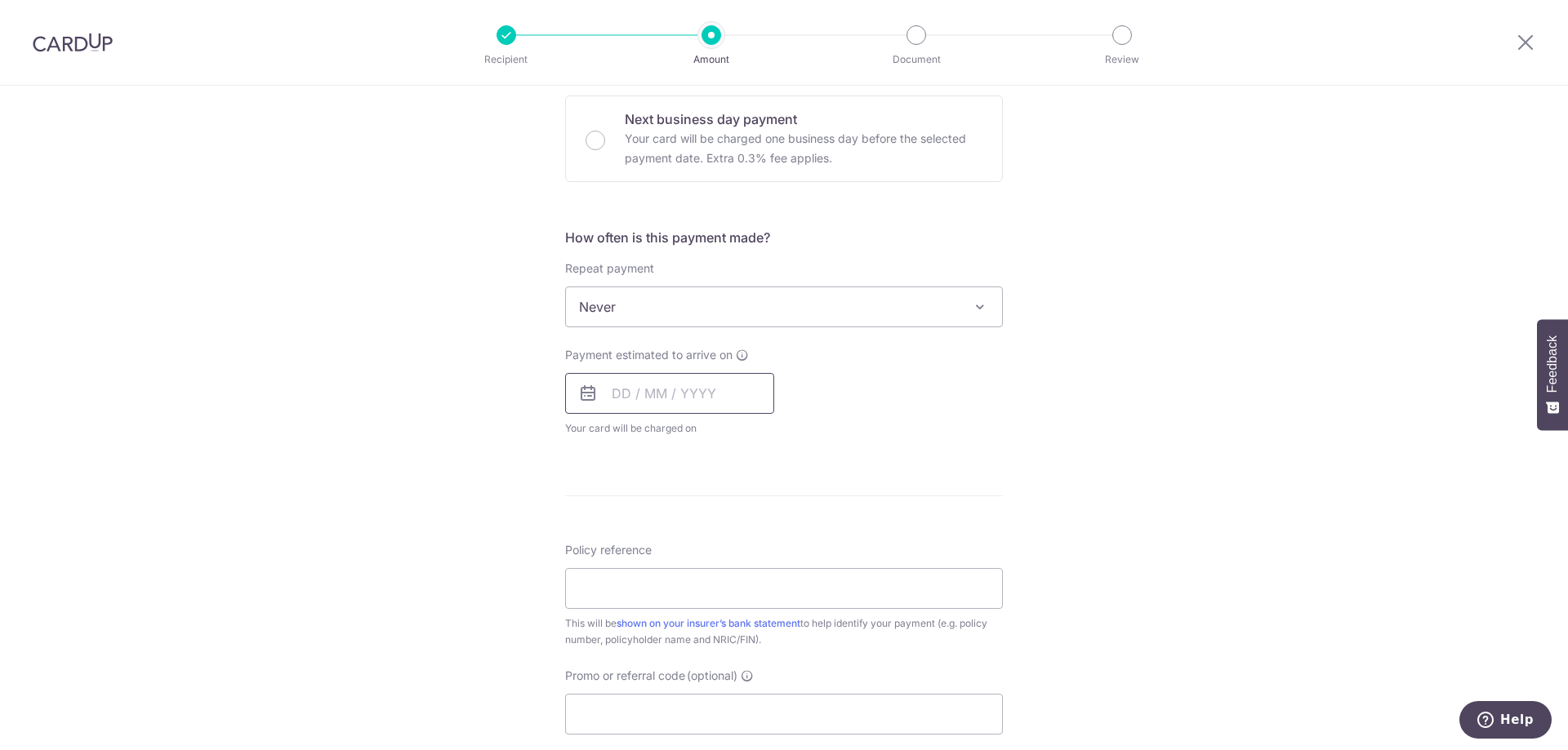
click at [612, 392] on input "text" at bounding box center [669, 393] width 209 height 41
click at [661, 538] on link "7" at bounding box center [664, 542] width 26 height 26
type input "[DATE]"
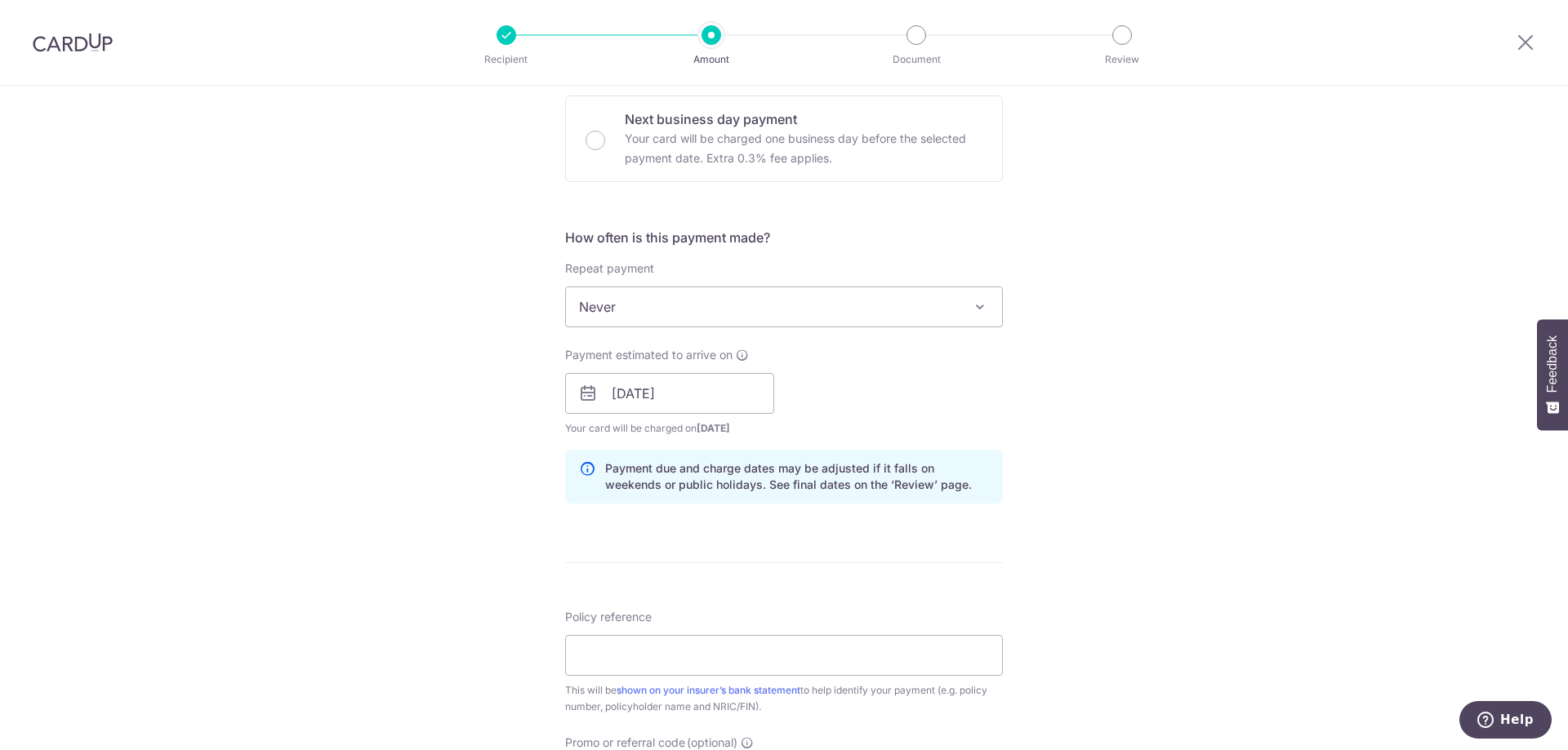
click at [458, 533] on div "Tell us more about your payment Enter payment amount SGD 2,208.90 2208.90 Selec…" at bounding box center [784, 368] width 1568 height 1543
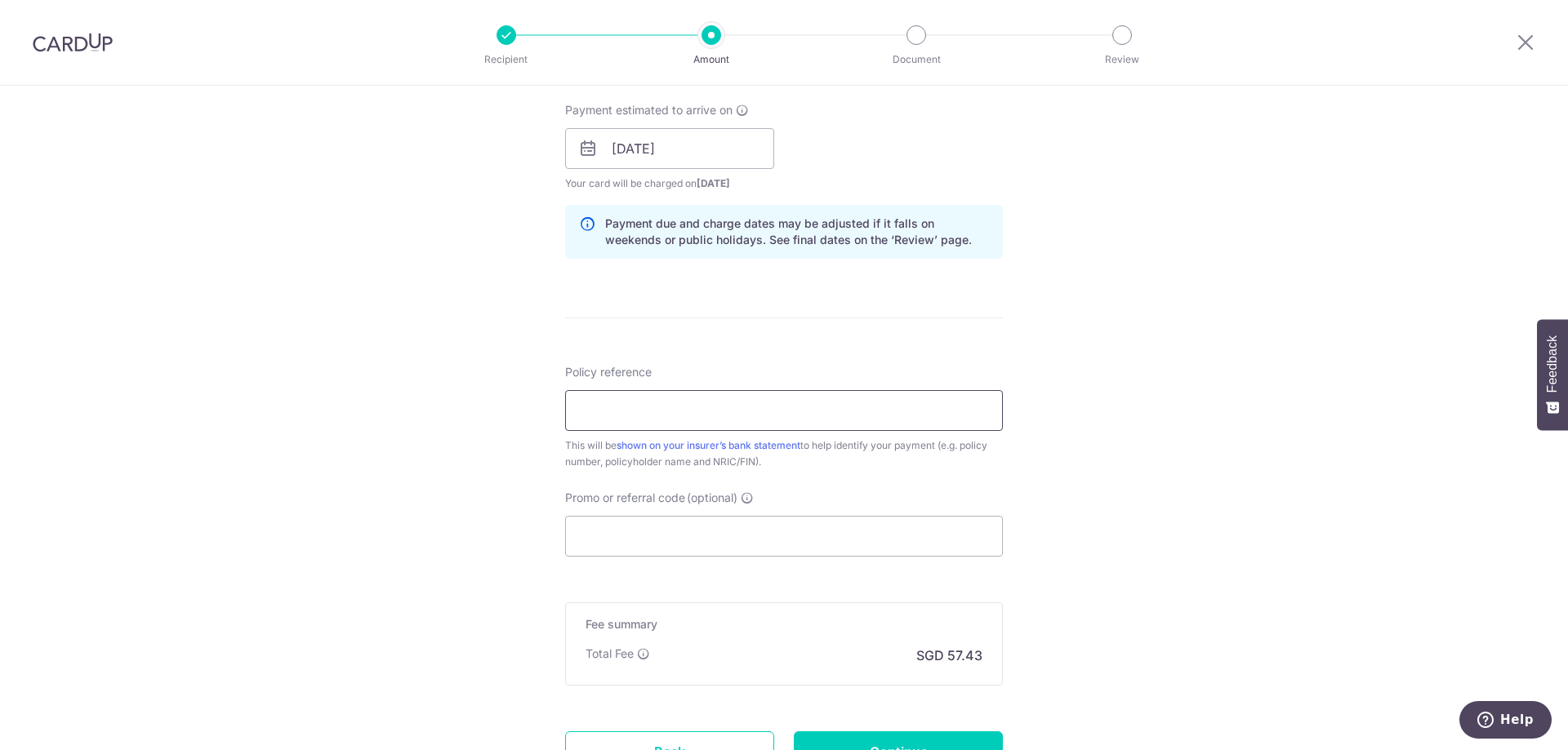
click at [601, 414] on input "Policy reference" at bounding box center [783, 410] width 438 height 41
type input "1022876187"
click at [700, 540] on input "Promo or referral code (optional)" at bounding box center [783, 536] width 438 height 41
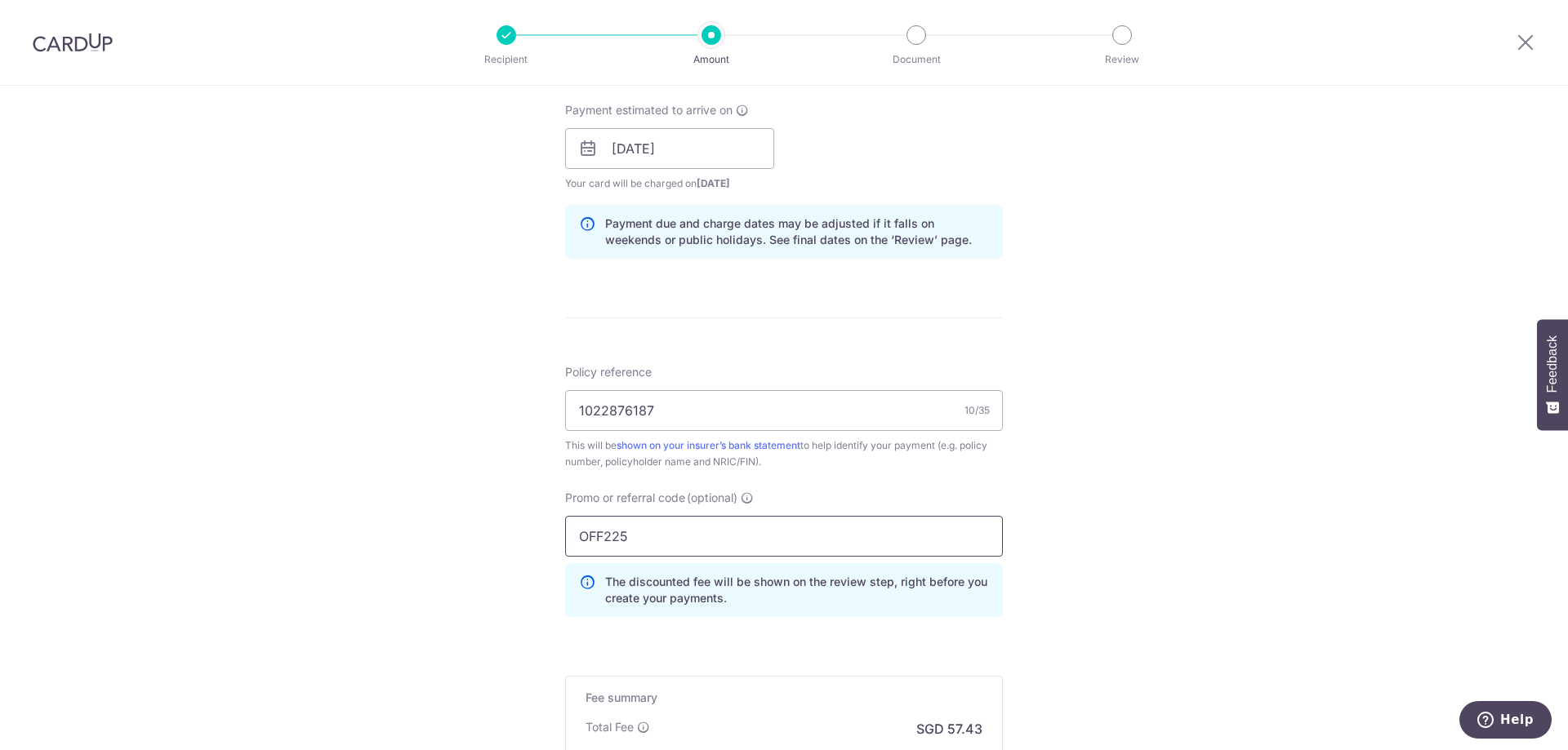
type input "OFF225"
drag, startPoint x: 513, startPoint y: 551, endPoint x: 499, endPoint y: 551, distance: 14.0
click at [0, 0] on div "Tell us more about your payment Enter payment amount SGD 2,208.90 2208.90 Selec…" at bounding box center [784, 160] width 1568 height 1617
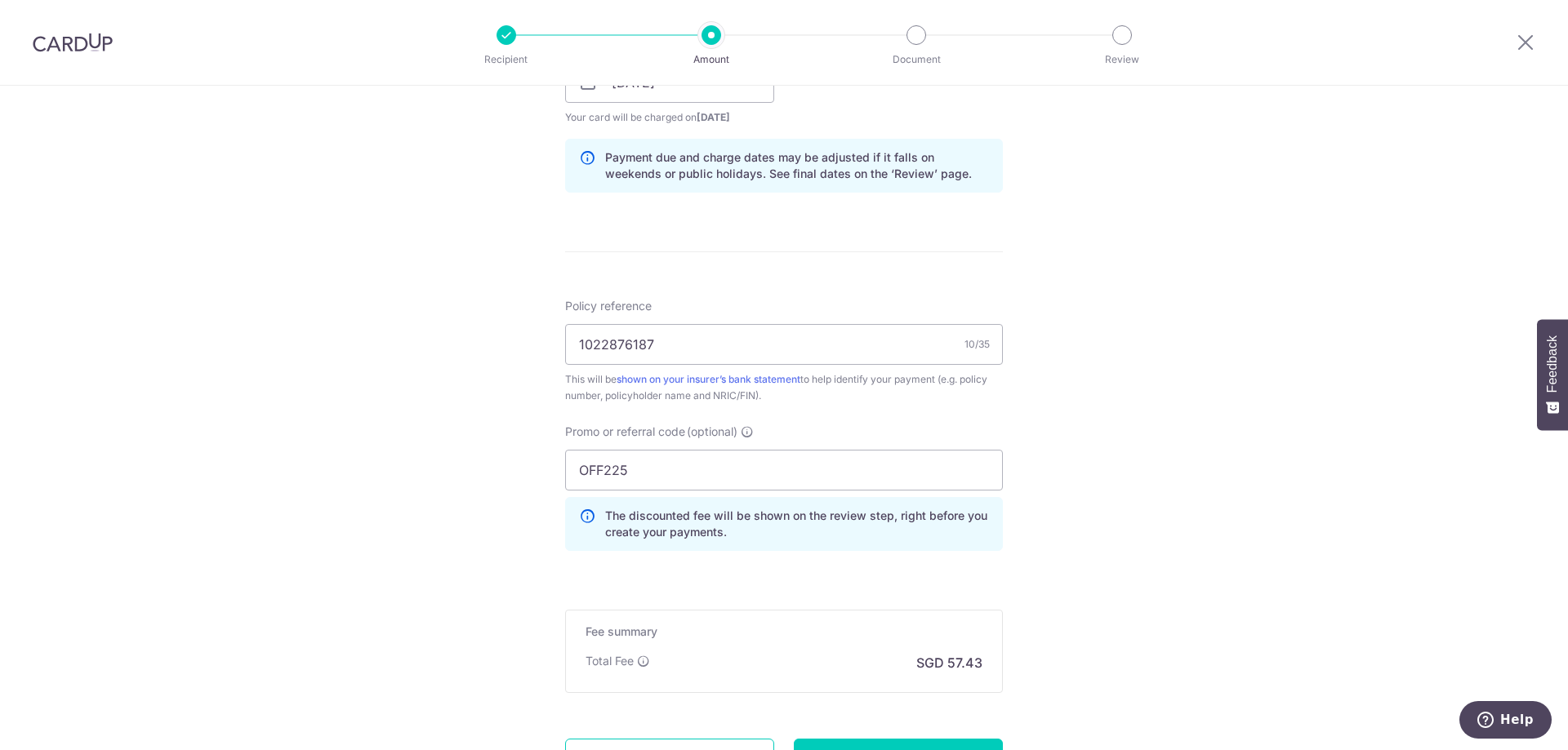
scroll to position [953, 0]
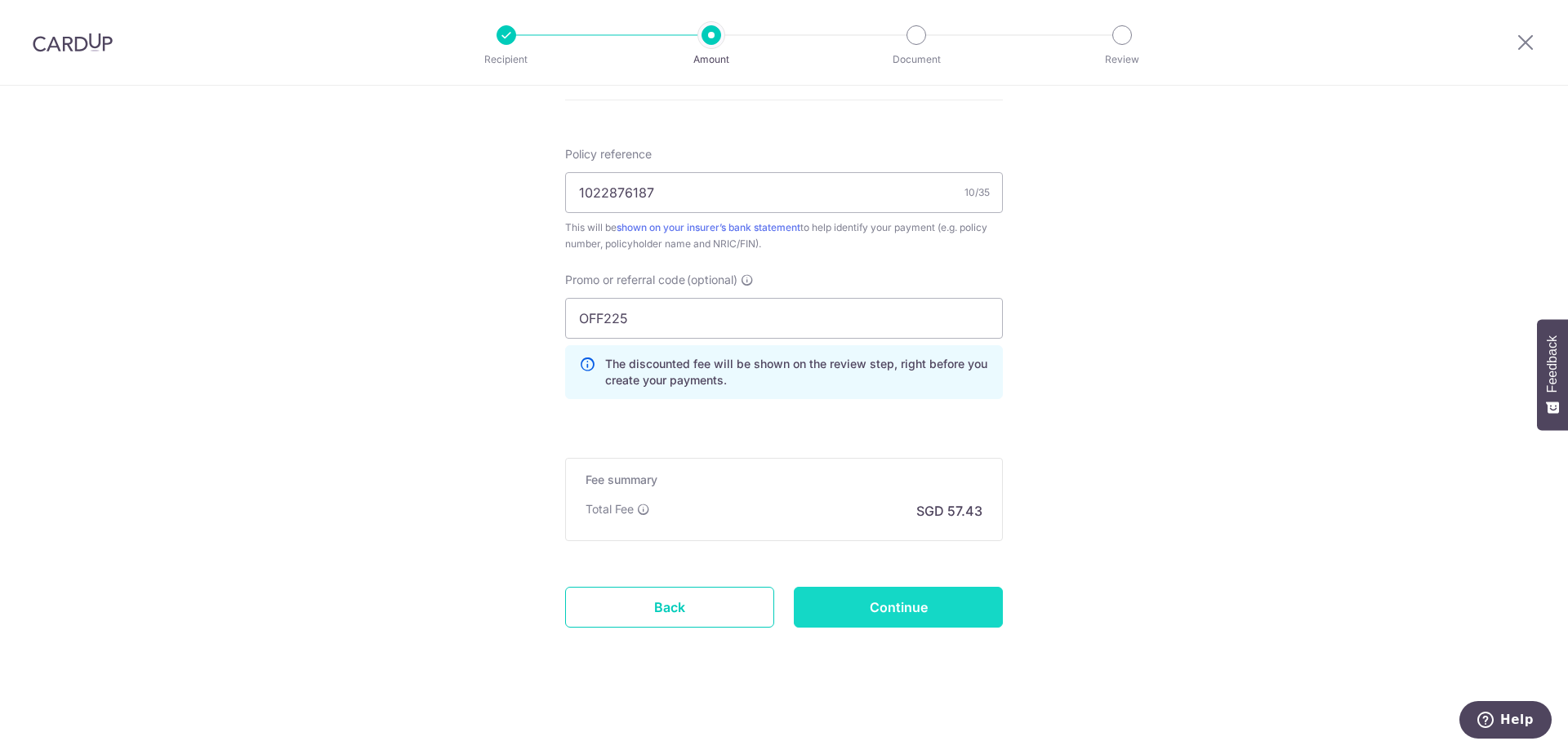
click at [875, 605] on input "Continue" at bounding box center [898, 607] width 209 height 41
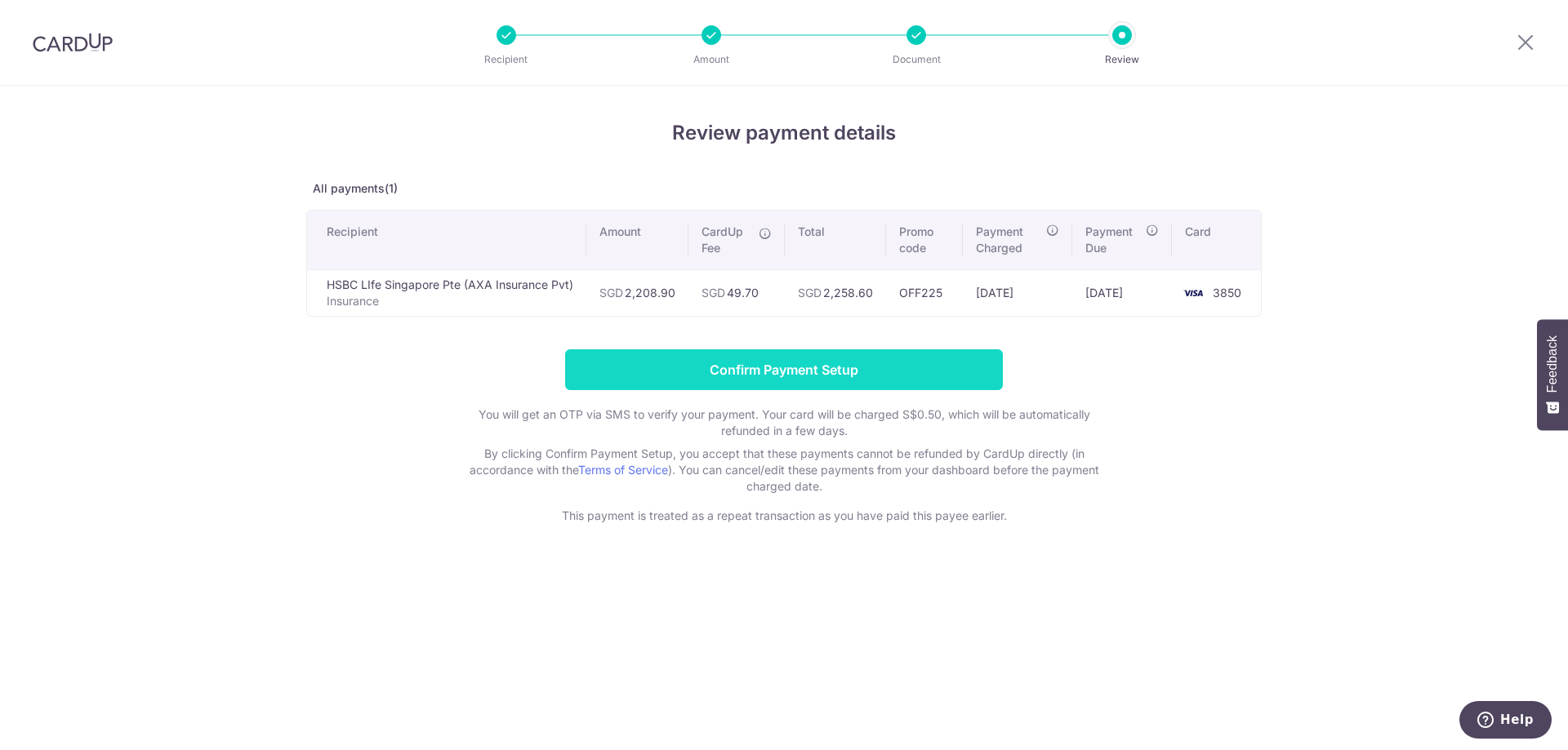
click at [775, 370] on input "Confirm Payment Setup" at bounding box center [783, 369] width 438 height 41
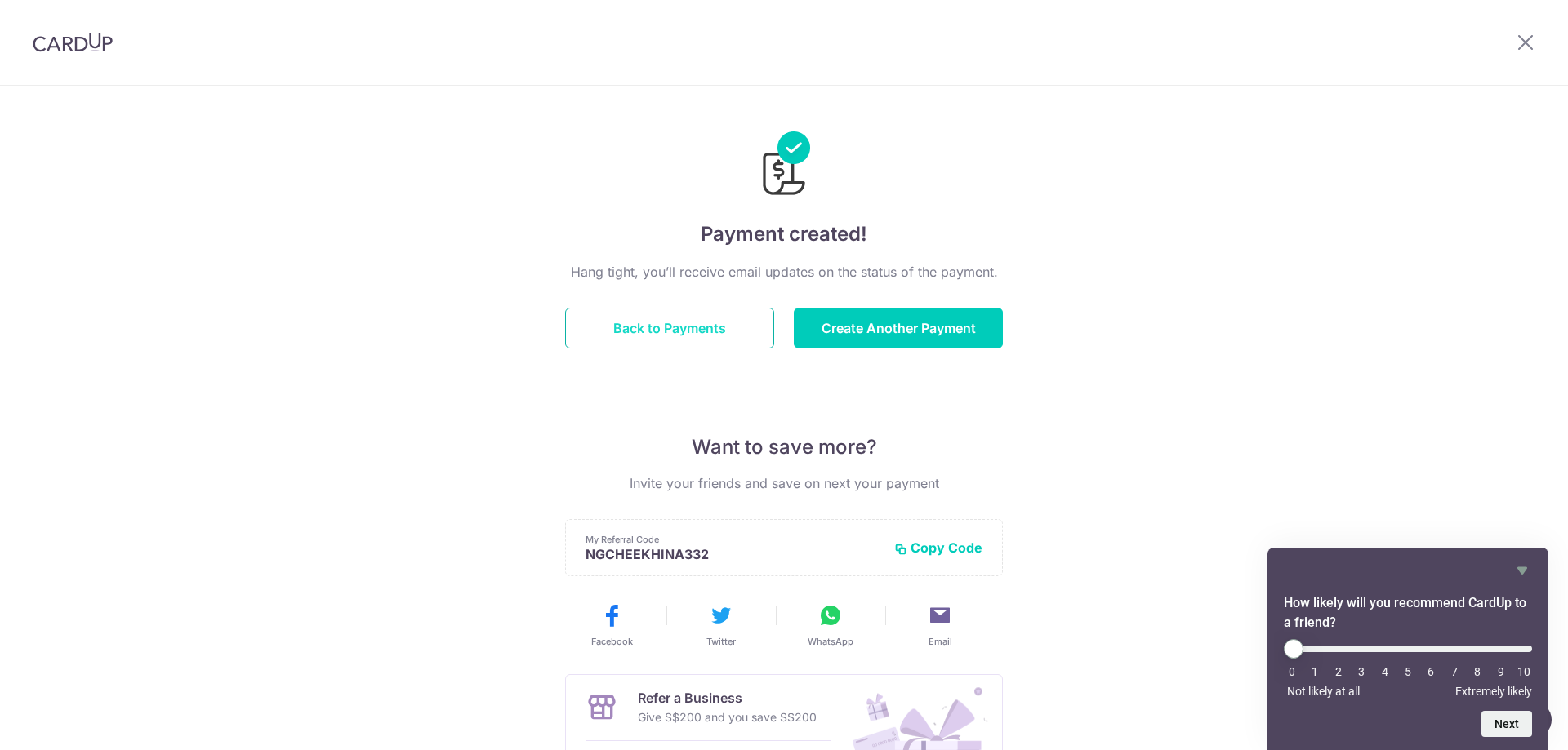
click at [639, 327] on button "Back to Payments" at bounding box center [669, 328] width 209 height 41
